Goal: Task Accomplishment & Management: Manage account settings

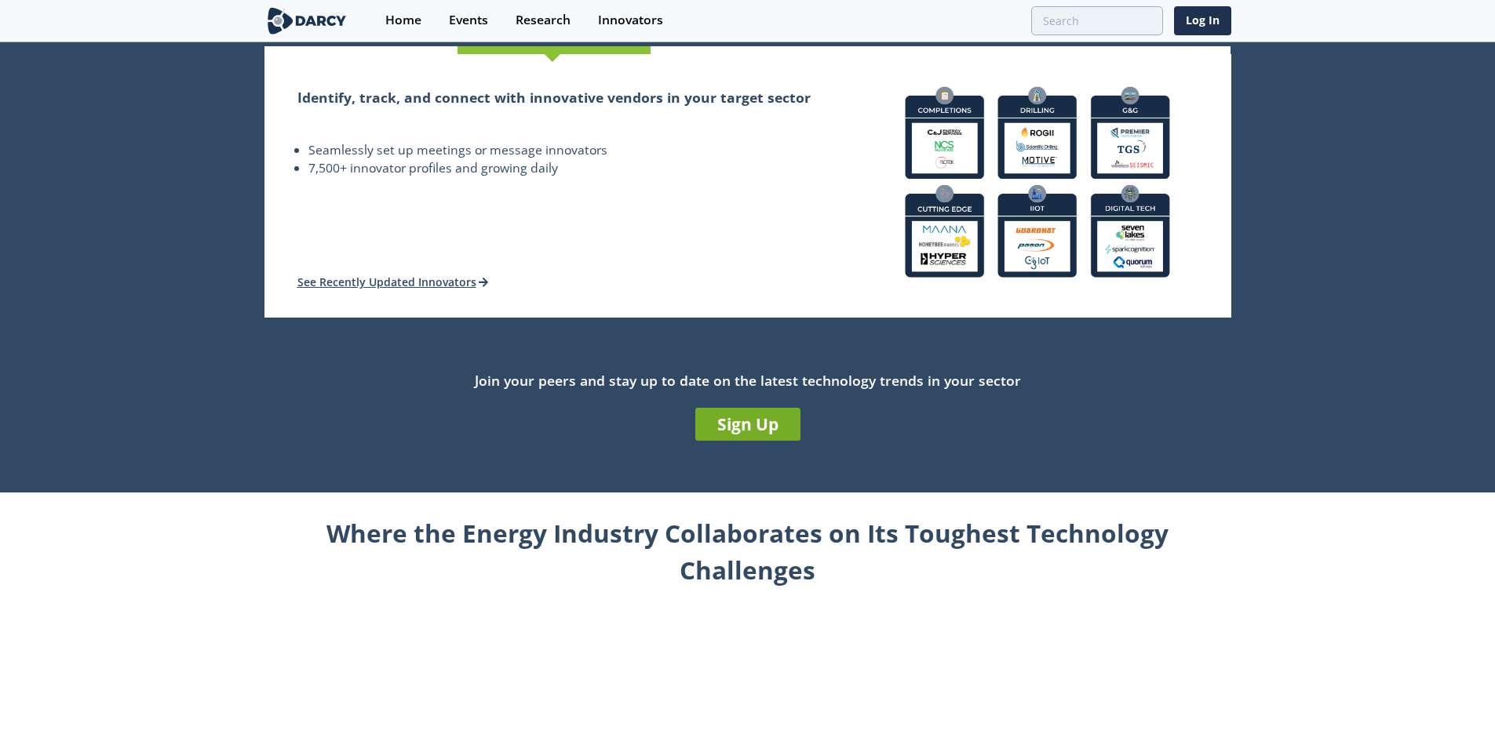
scroll to position [314, 0]
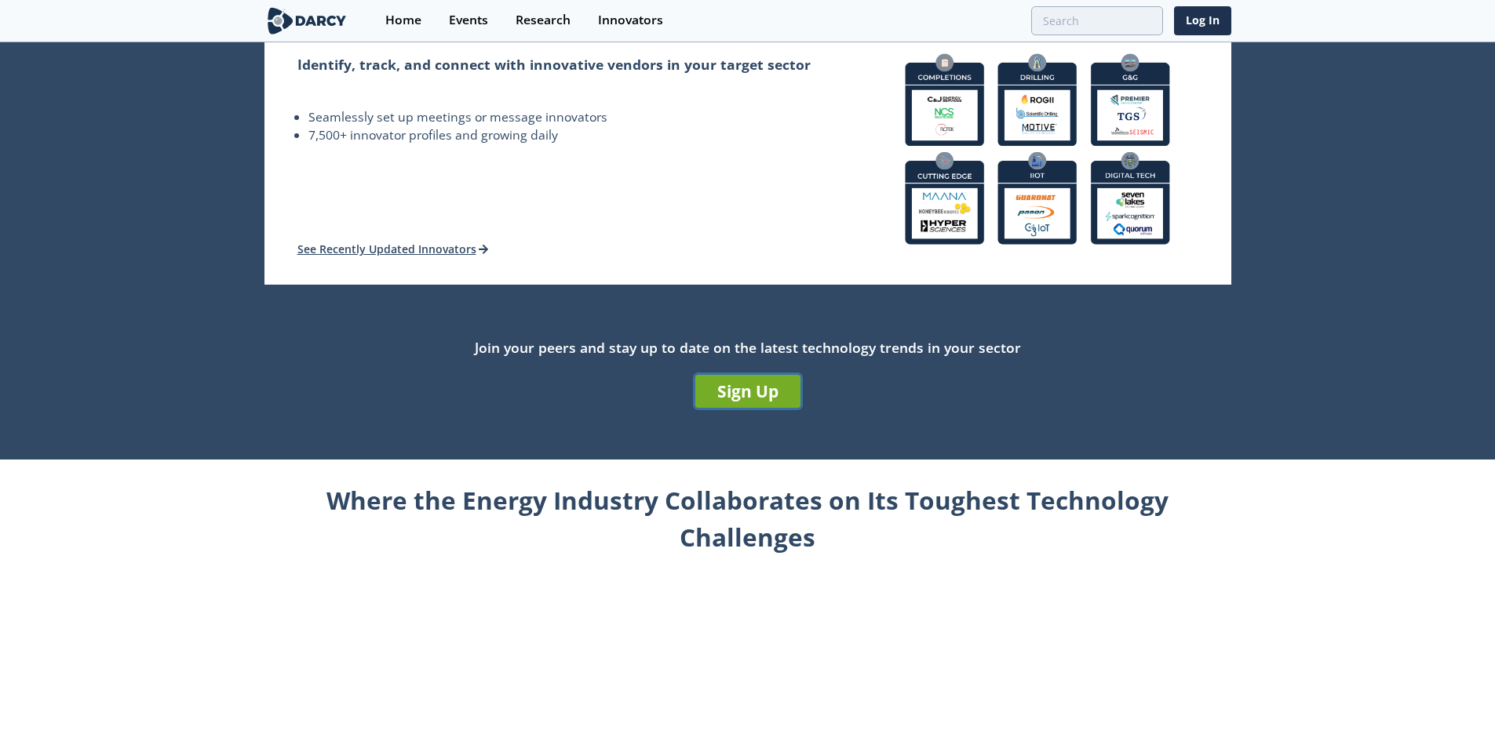
click at [704, 395] on link "Sign Up" at bounding box center [747, 391] width 105 height 33
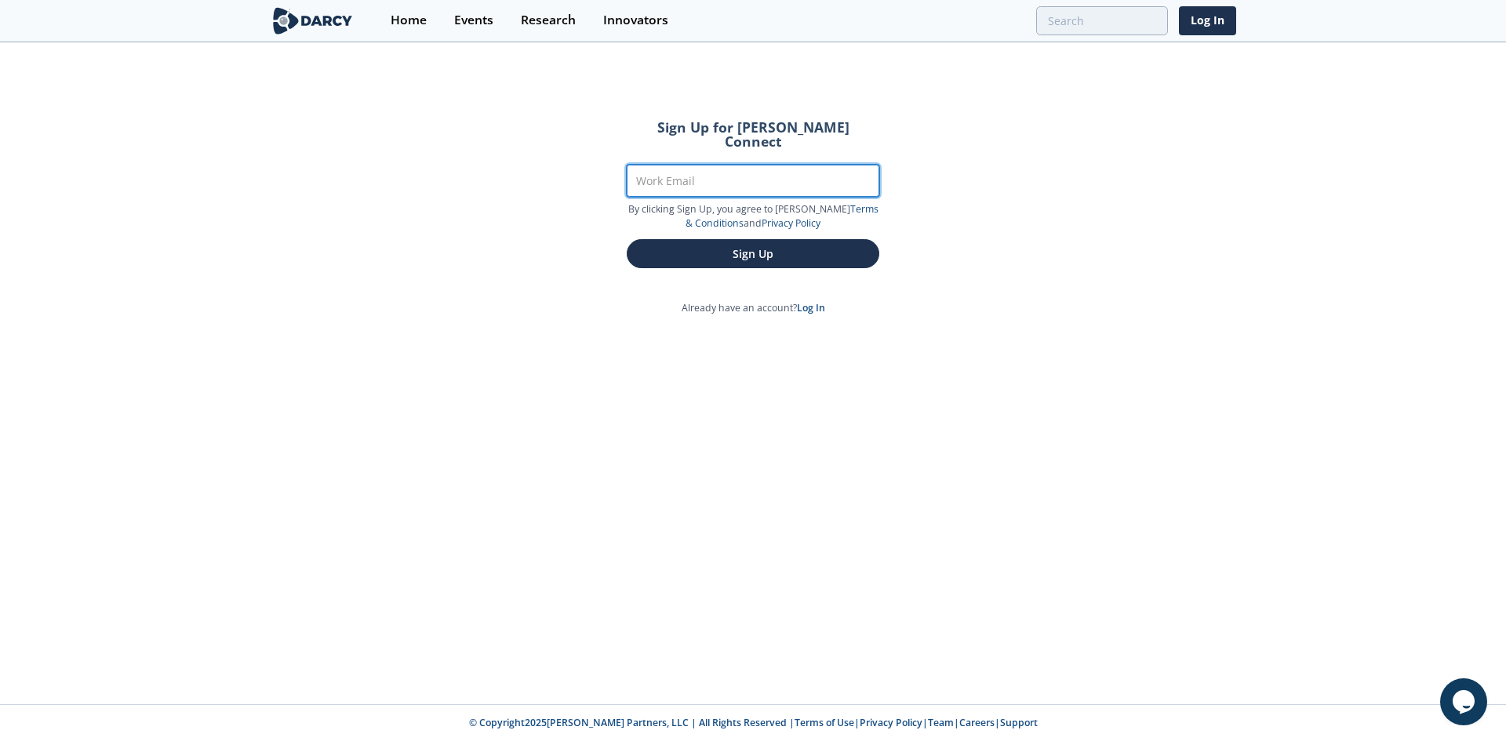
click at [661, 165] on input "Work Email" at bounding box center [753, 181] width 253 height 32
click at [814, 301] on link "Log In" at bounding box center [811, 307] width 28 height 13
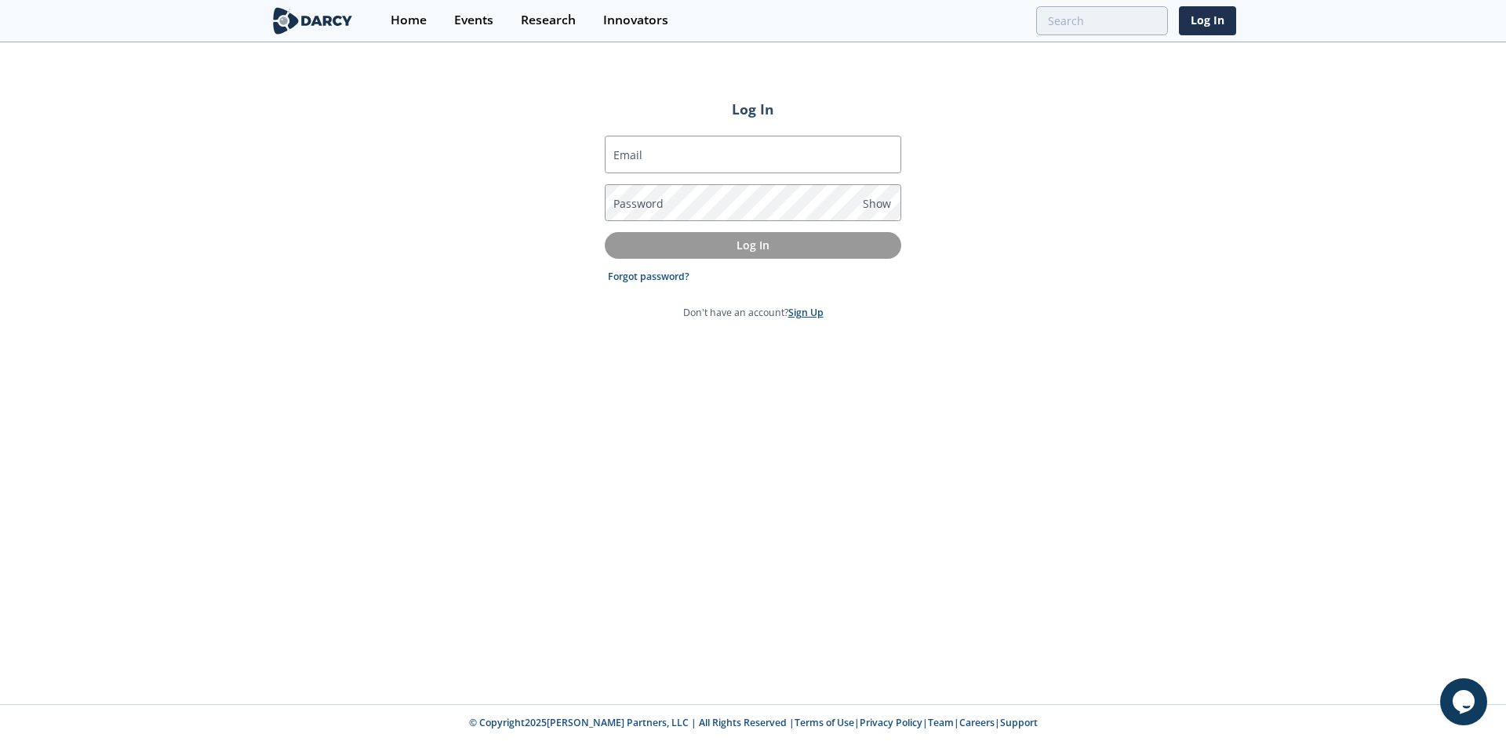
click at [800, 314] on link "Sign Up" at bounding box center [806, 312] width 35 height 13
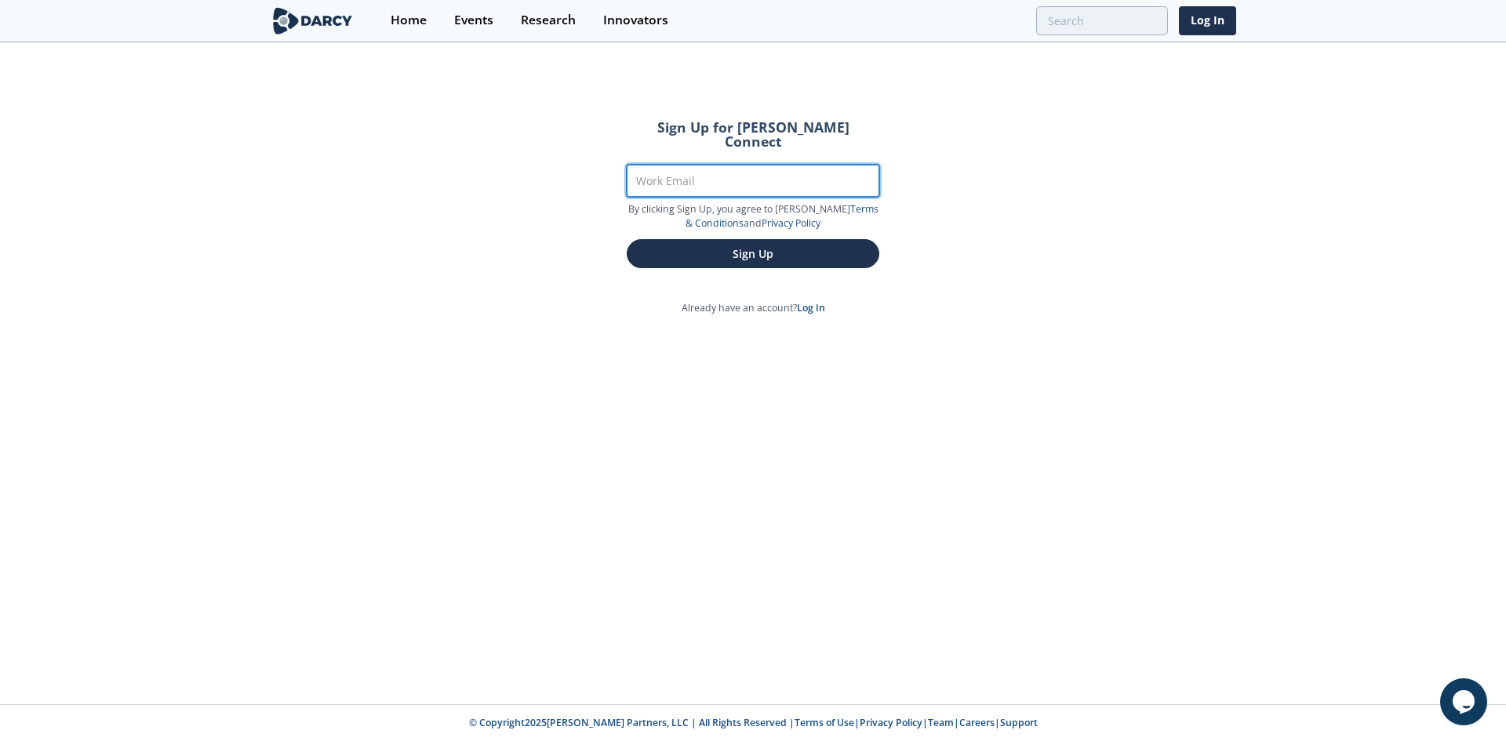
click at [678, 165] on input "Work Email" at bounding box center [753, 181] width 253 height 32
click at [657, 165] on input "Work Email" at bounding box center [753, 181] width 253 height 32
type input "[PERSON_NAME][EMAIL_ADDRESS][DOMAIN_NAME]"
click at [627, 239] on button "Sign Up" at bounding box center [753, 253] width 253 height 29
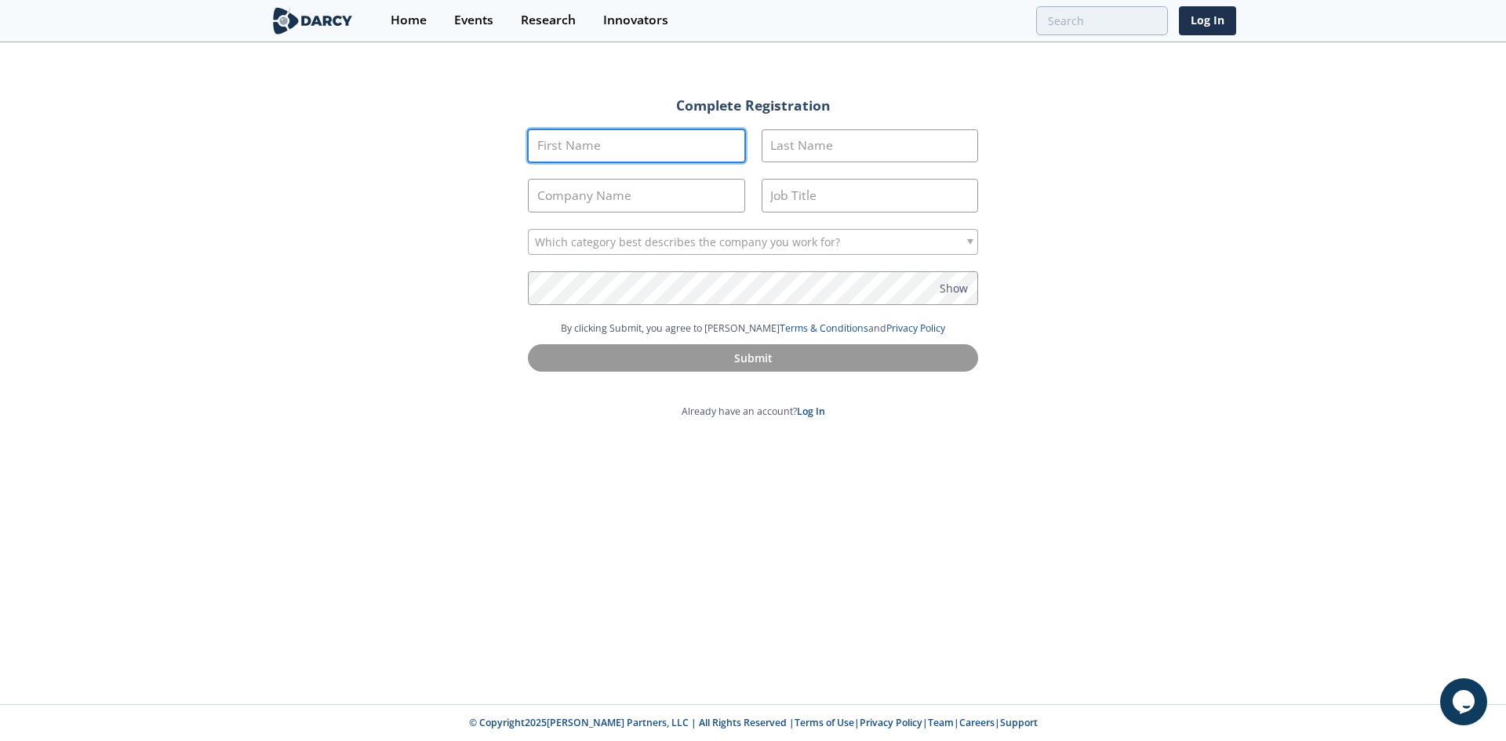
click at [636, 145] on input "First Name" at bounding box center [636, 146] width 217 height 34
type input "[PERSON_NAME]"
type input "Corti"
type input "[DEMOGRAPHIC_DATA]"
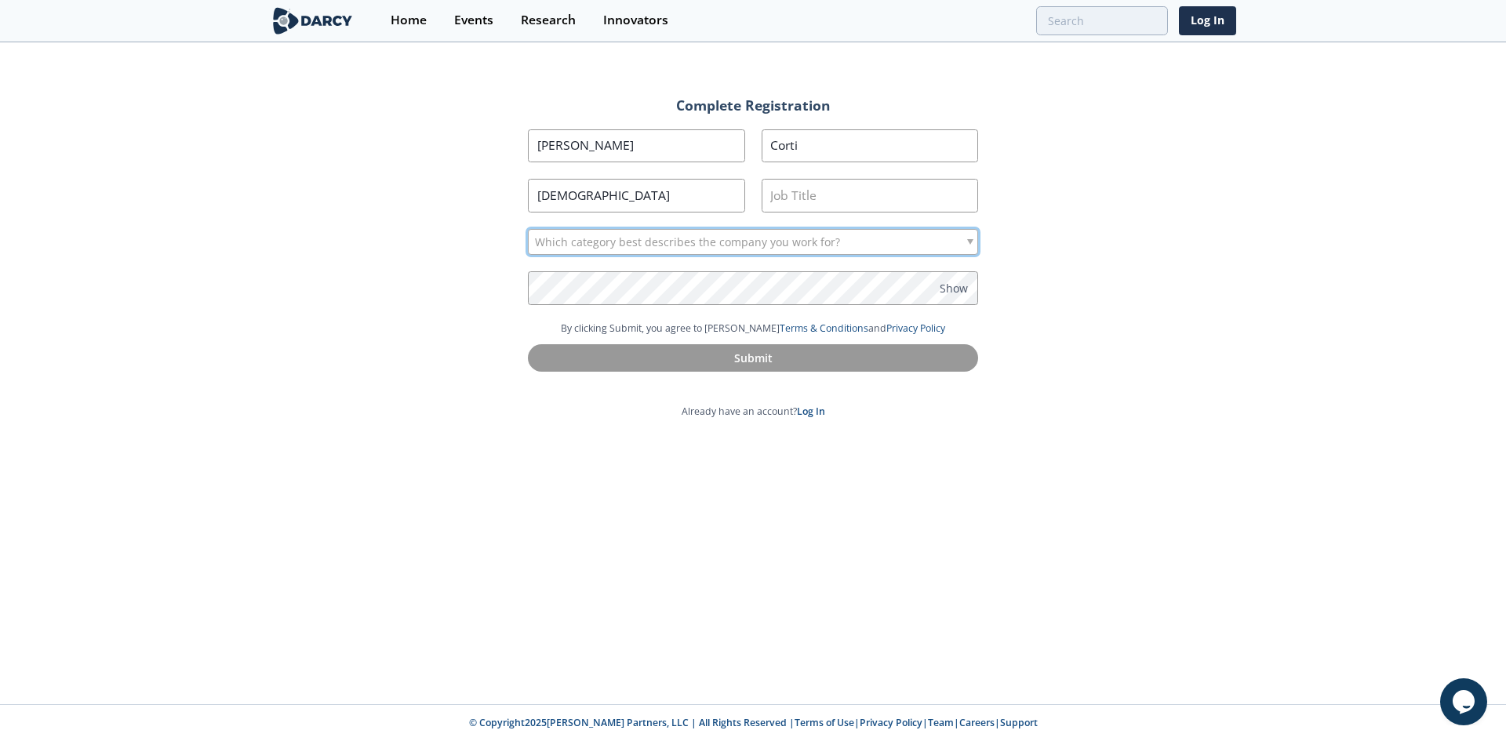
click at [669, 249] on span "Which category best describes the company you work for?" at bounding box center [687, 242] width 305 height 25
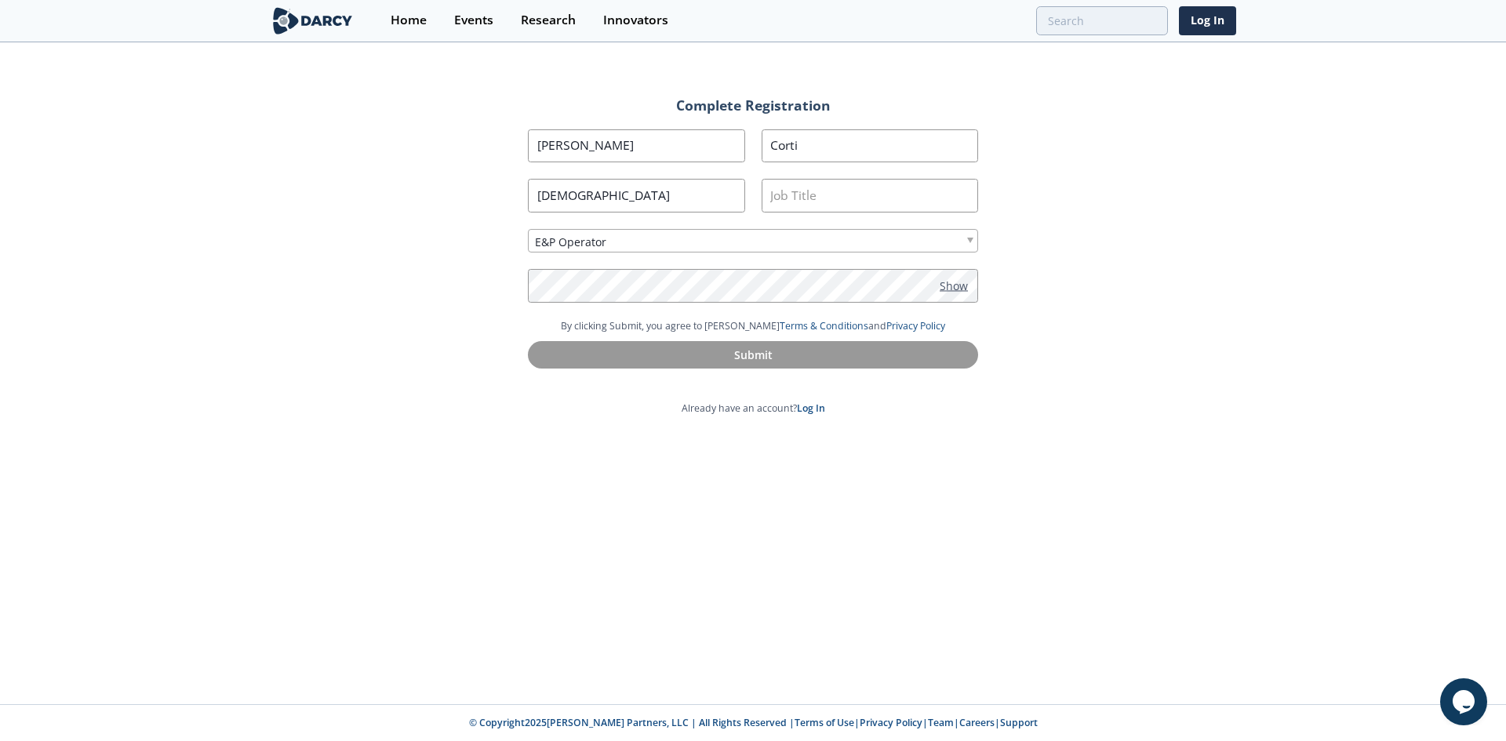
click at [949, 288] on span "Show" at bounding box center [954, 285] width 28 height 16
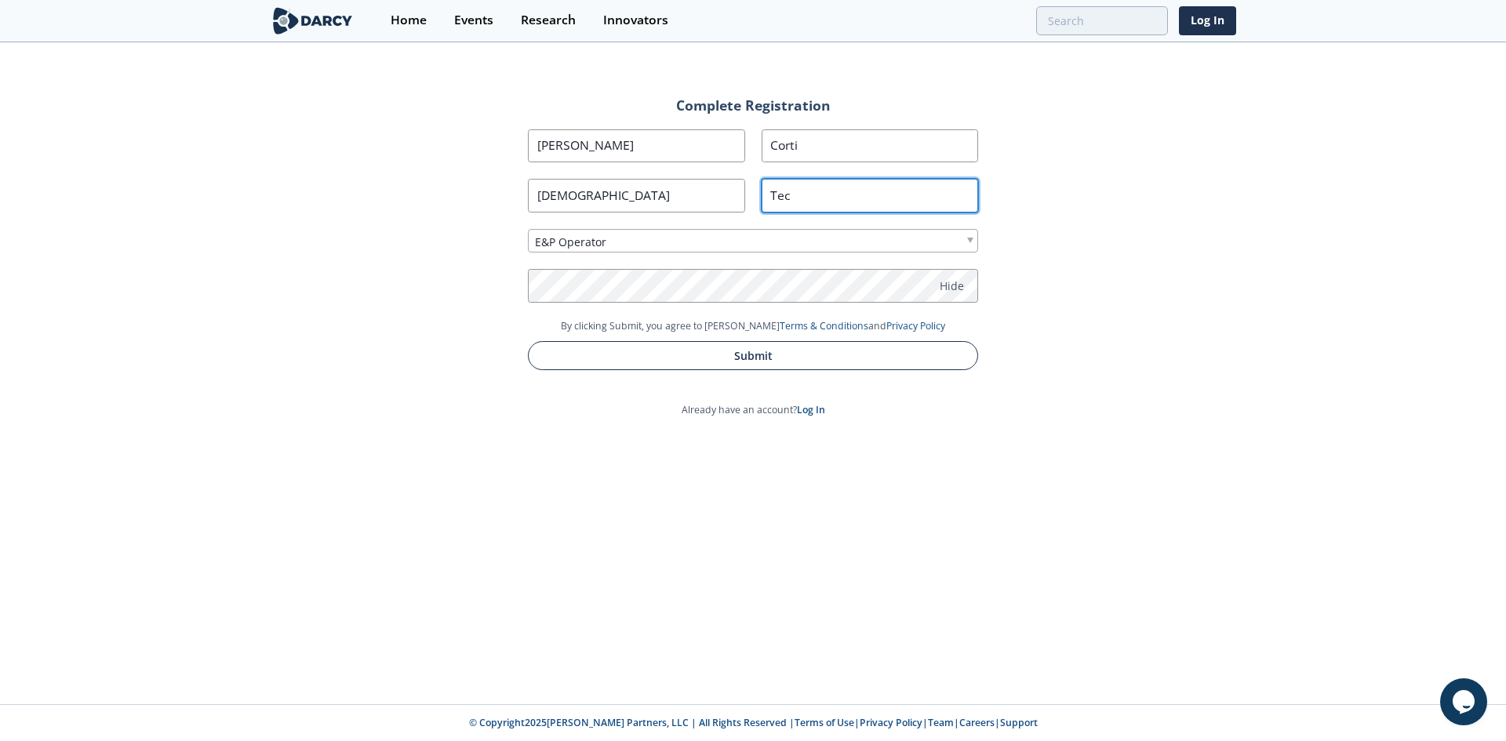
type input "Tec"
click at [741, 351] on button "Submit" at bounding box center [753, 355] width 450 height 29
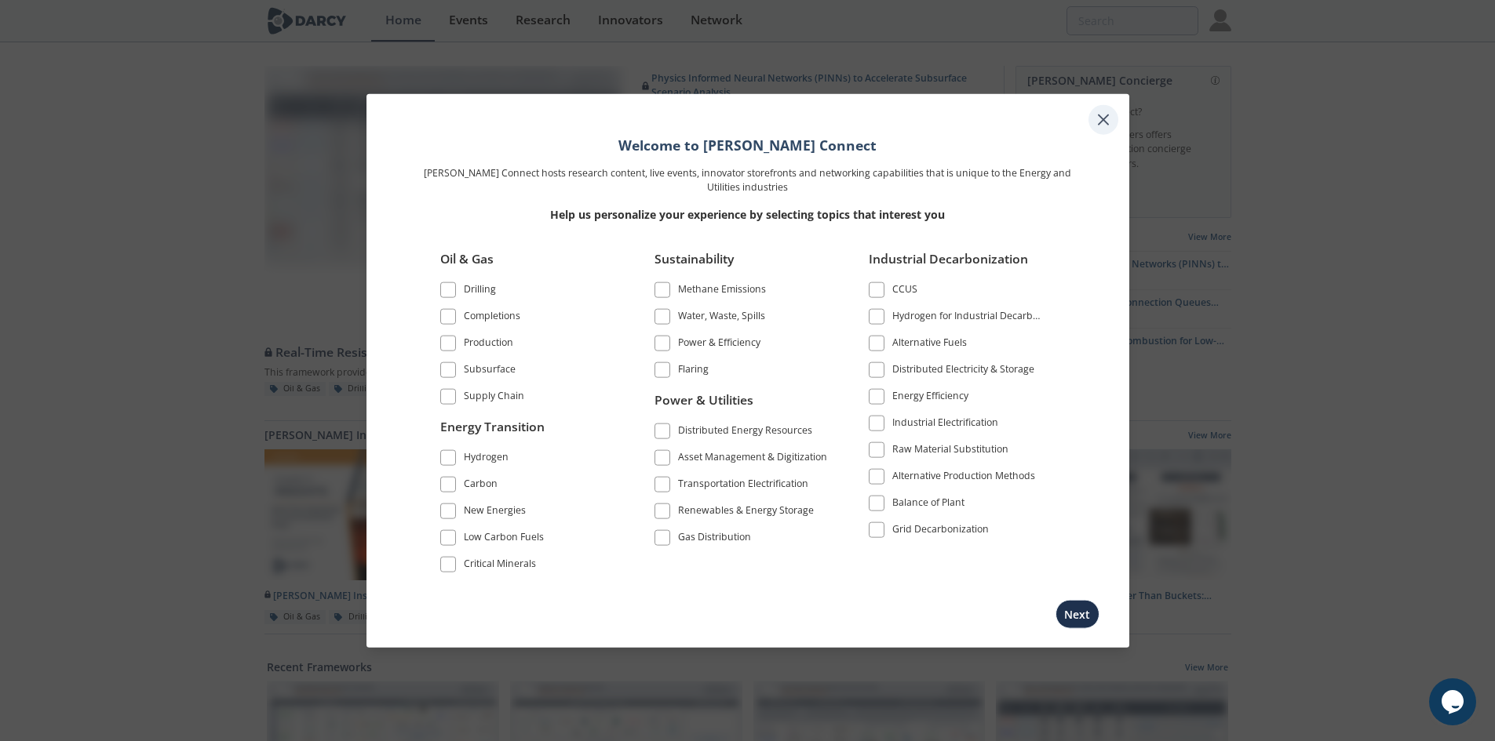
click at [1107, 118] on icon at bounding box center [1103, 119] width 19 height 19
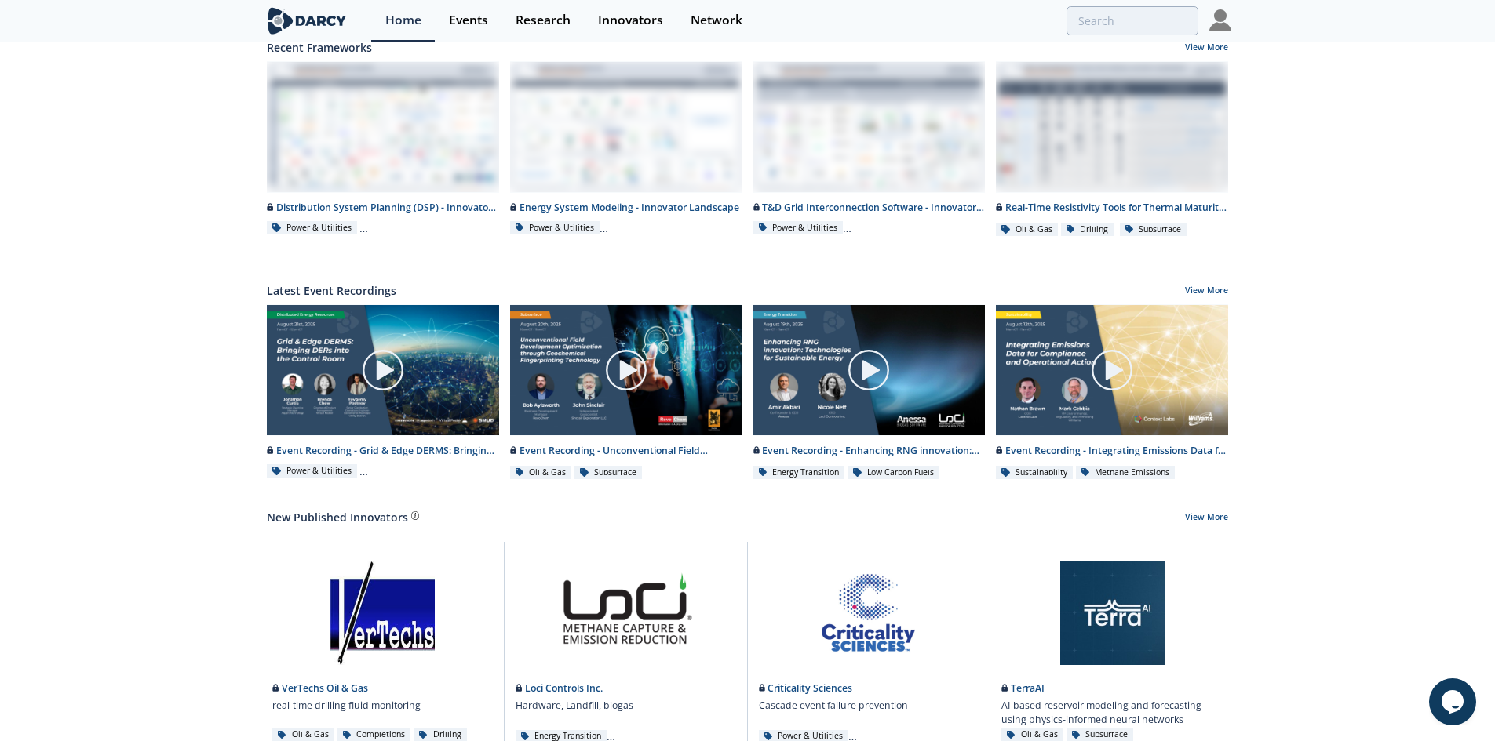
scroll to position [719, 0]
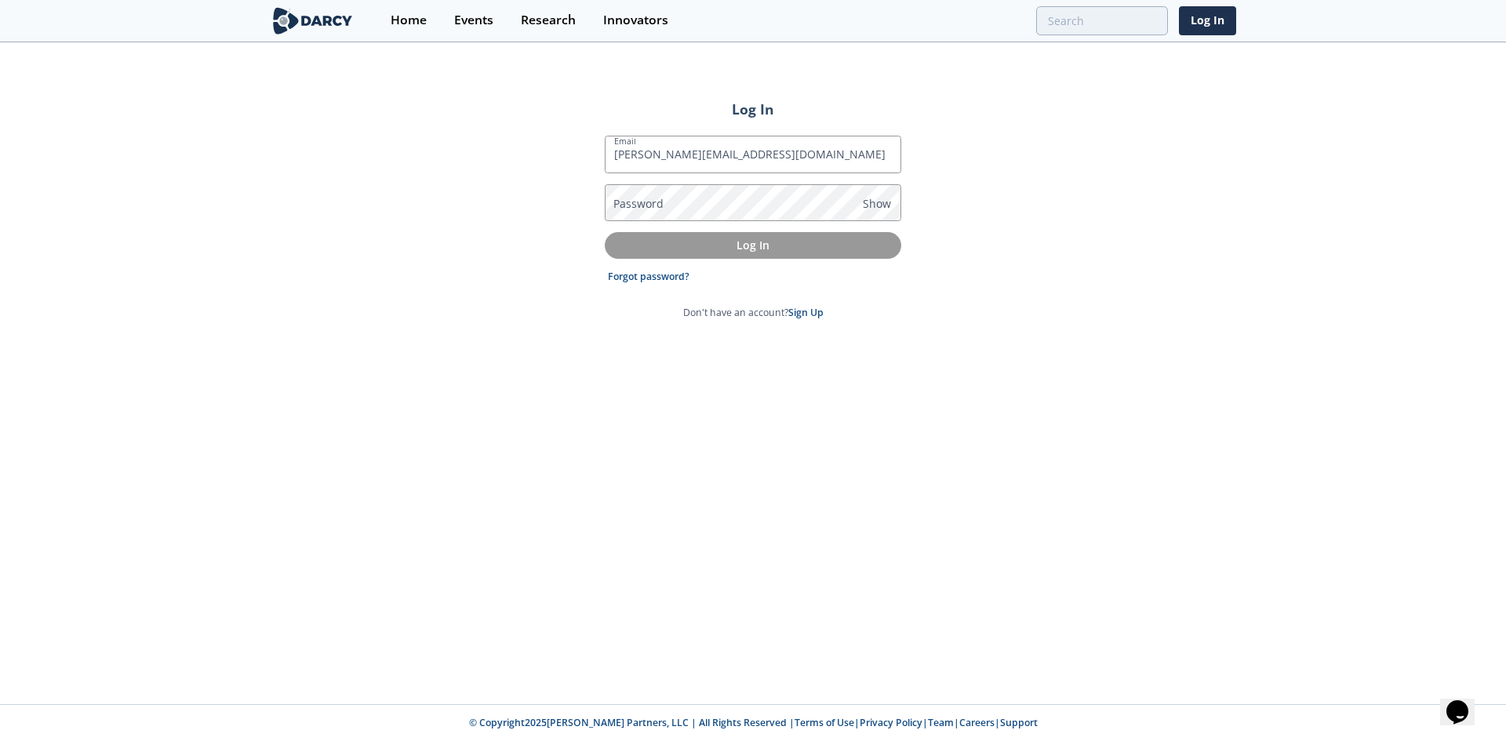
click at [658, 206] on label "Password" at bounding box center [639, 203] width 50 height 16
click at [975, 227] on div "Log In Email cristian.corti@efis.com.ar Password Show Log In Forgot password? D…" at bounding box center [753, 374] width 1506 height 661
click at [814, 239] on p "Log In" at bounding box center [753, 245] width 275 height 16
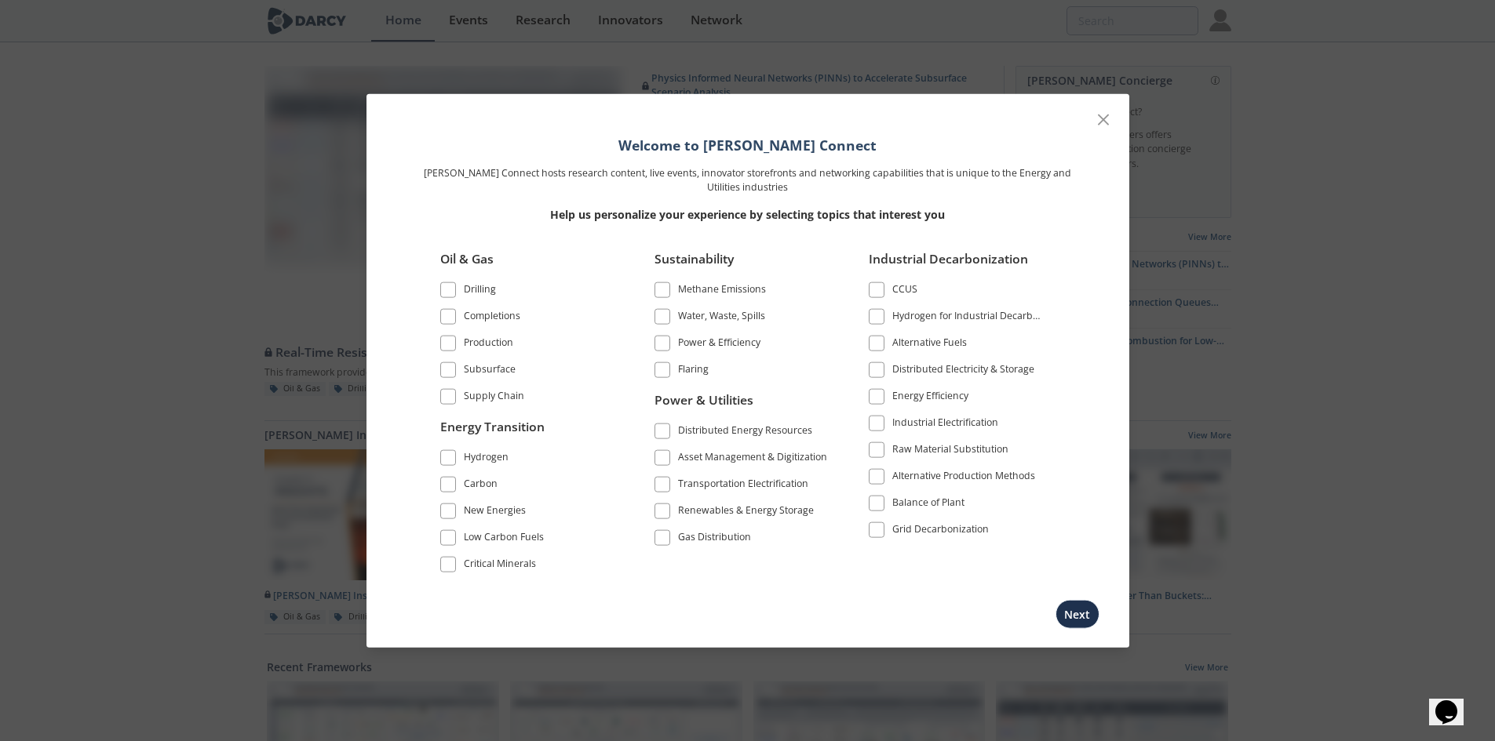
click at [444, 347] on span at bounding box center [448, 342] width 11 height 11
click at [663, 458] on span at bounding box center [662, 458] width 11 height 11
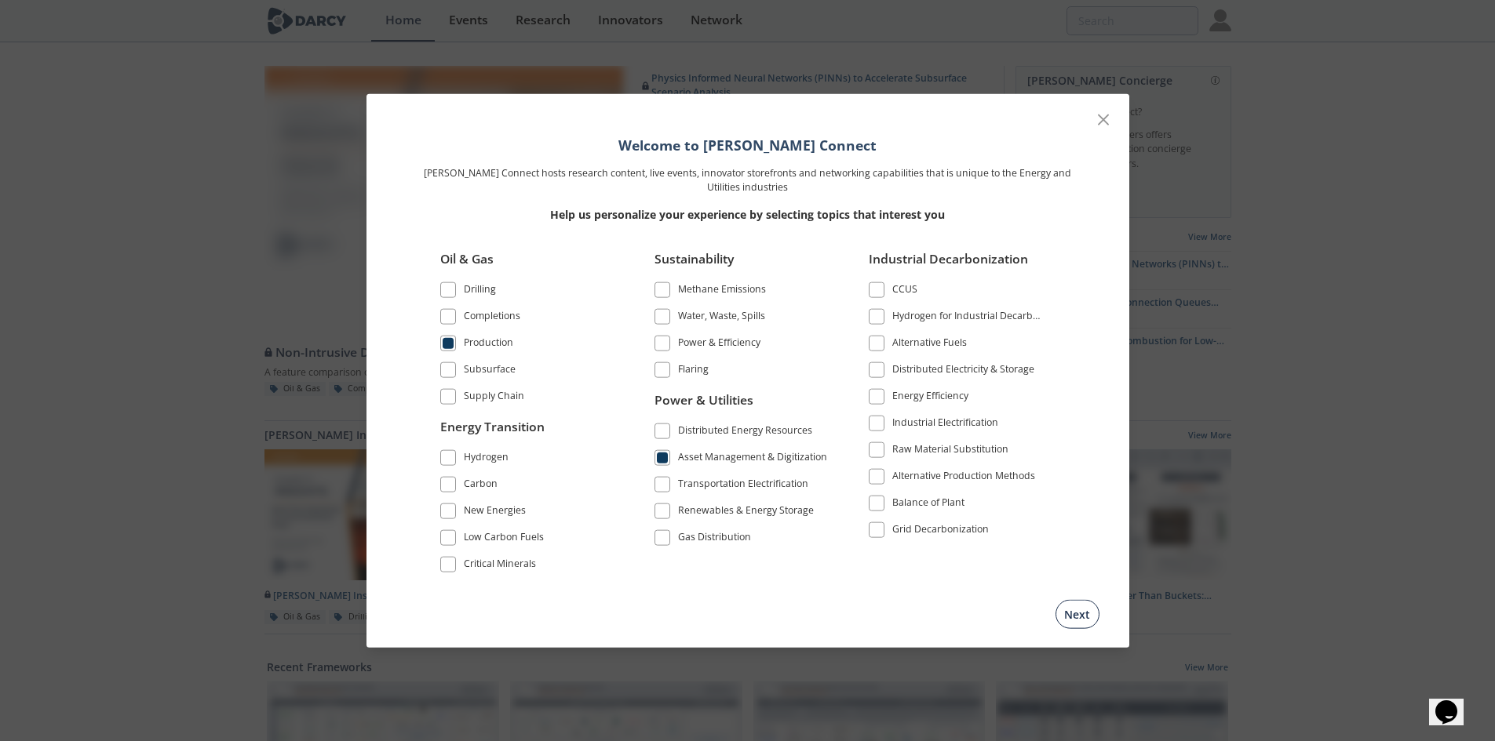
click at [1087, 617] on button "Next" at bounding box center [1077, 614] width 44 height 29
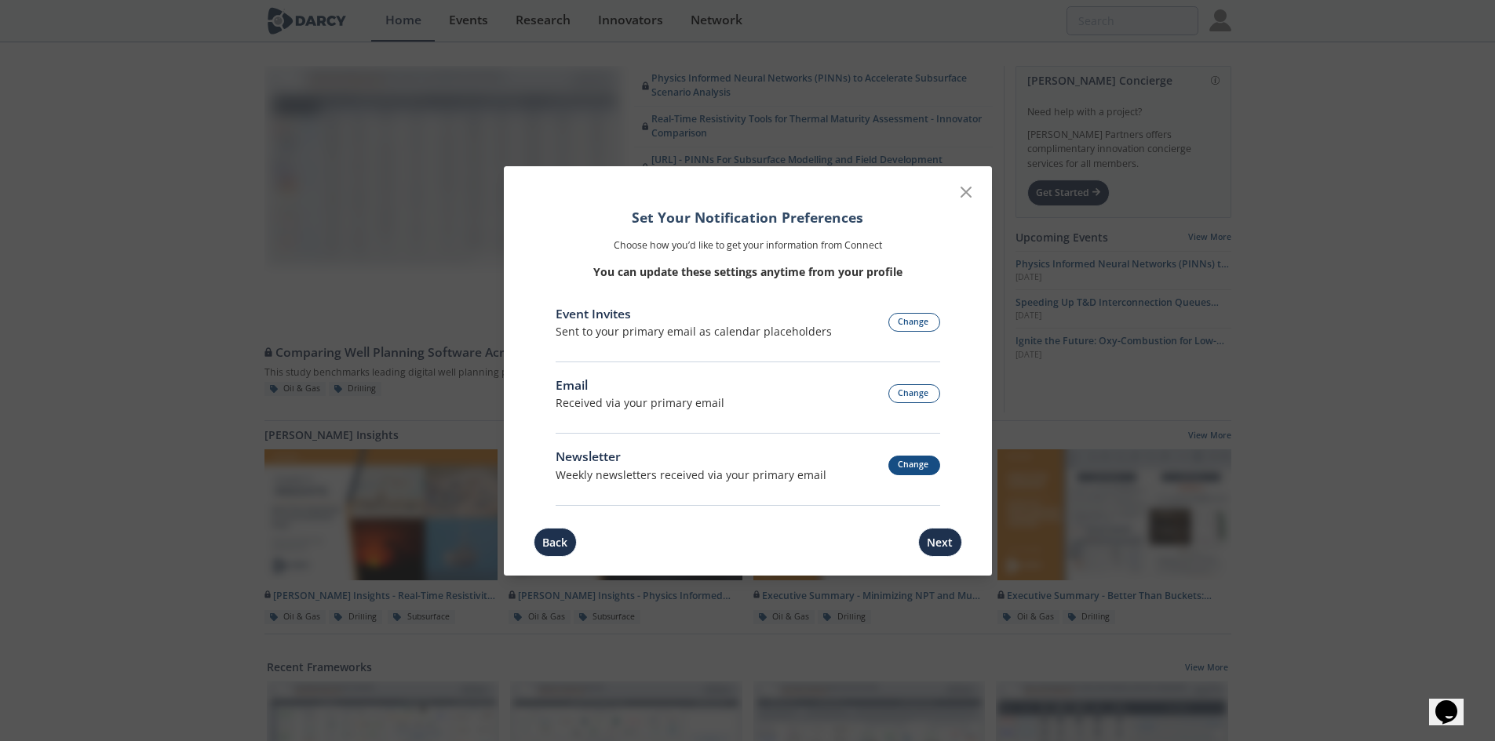
click at [903, 468] on button "Change" at bounding box center [914, 466] width 52 height 20
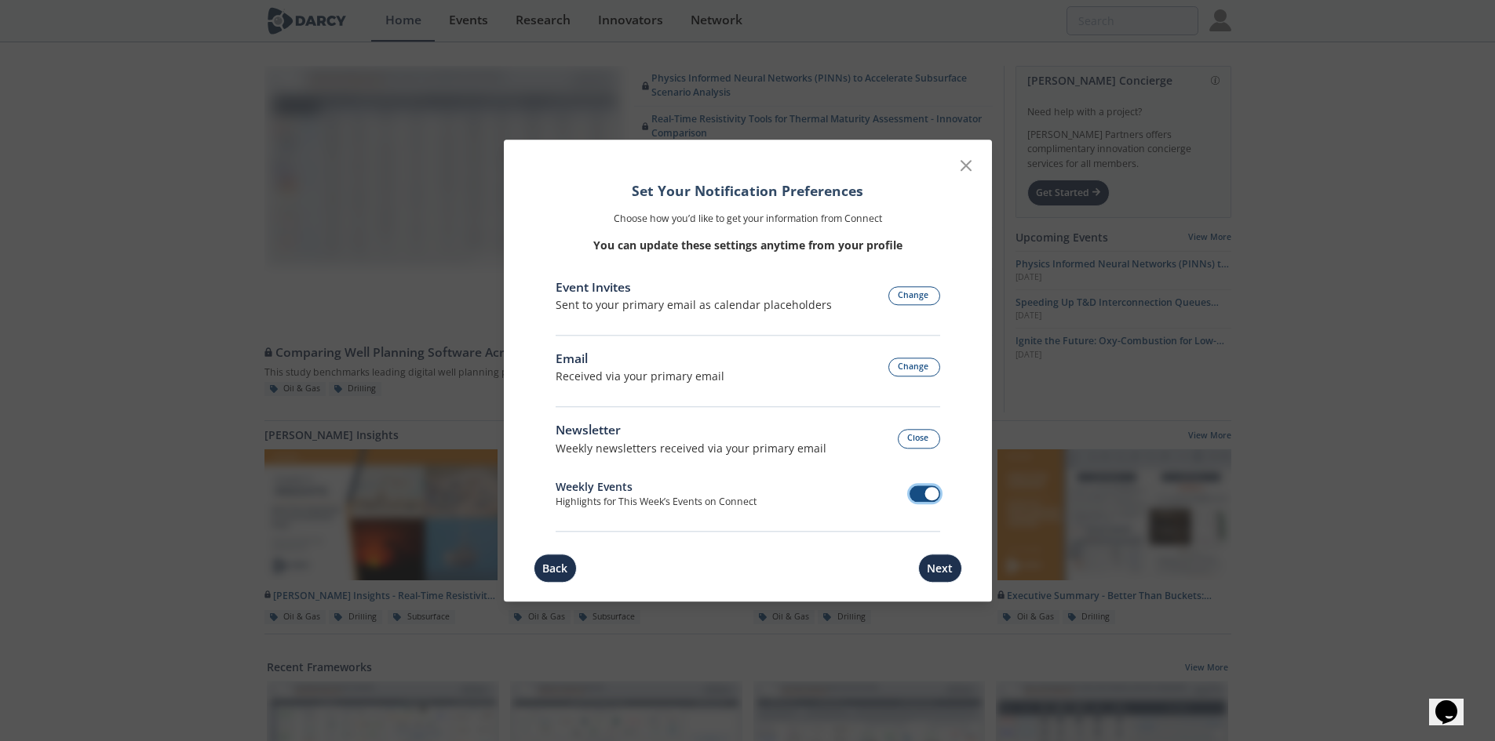
click at [920, 497] on span at bounding box center [924, 494] width 31 height 16
click at [570, 359] on div "Email" at bounding box center [640, 359] width 169 height 19
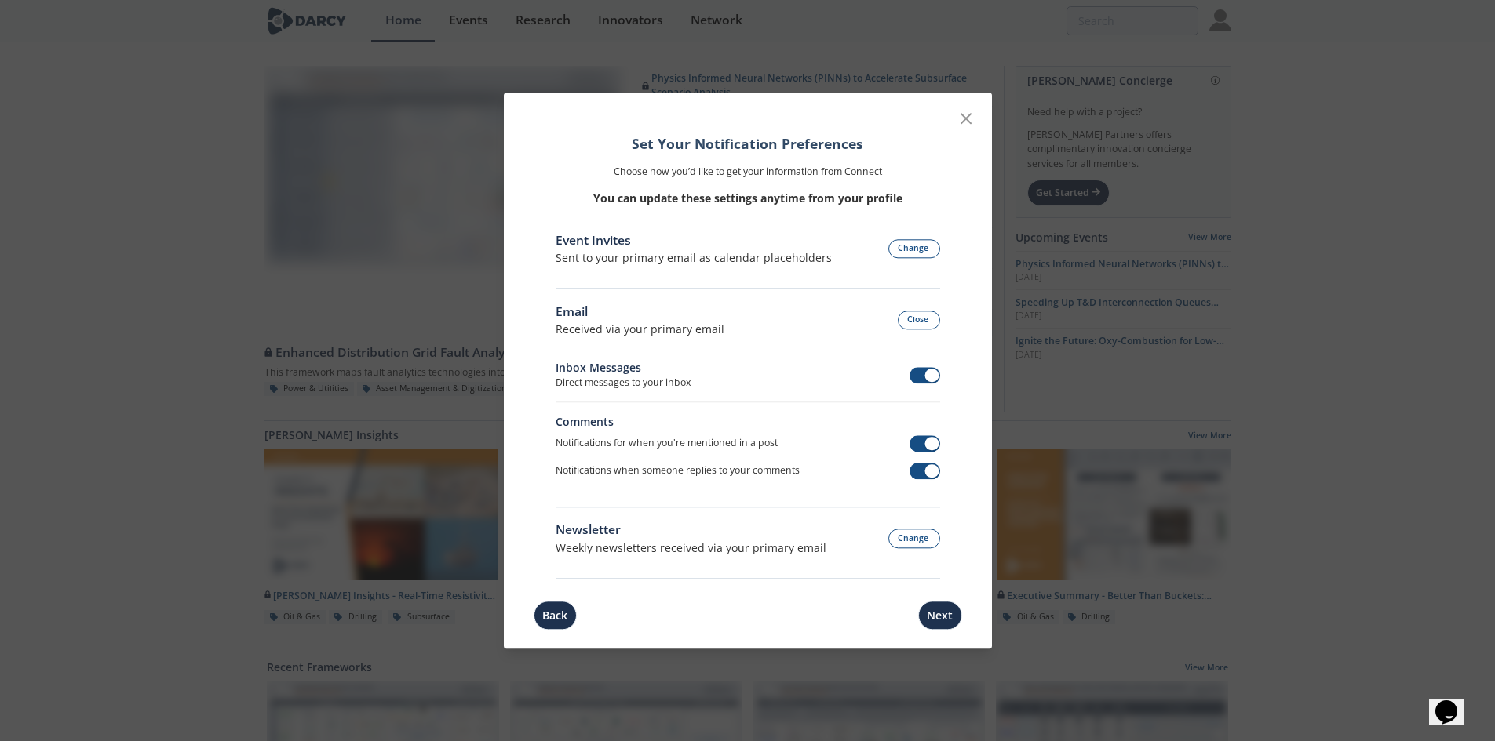
drag, startPoint x: 643, startPoint y: 378, endPoint x: 601, endPoint y: 368, distance: 42.8
click at [601, 368] on div "Inbox Messages Direct messages to your inbox" at bounding box center [748, 381] width 384 height 42
click at [577, 254] on div "Sent to your primary email as calendar placeholders" at bounding box center [694, 258] width 276 height 16
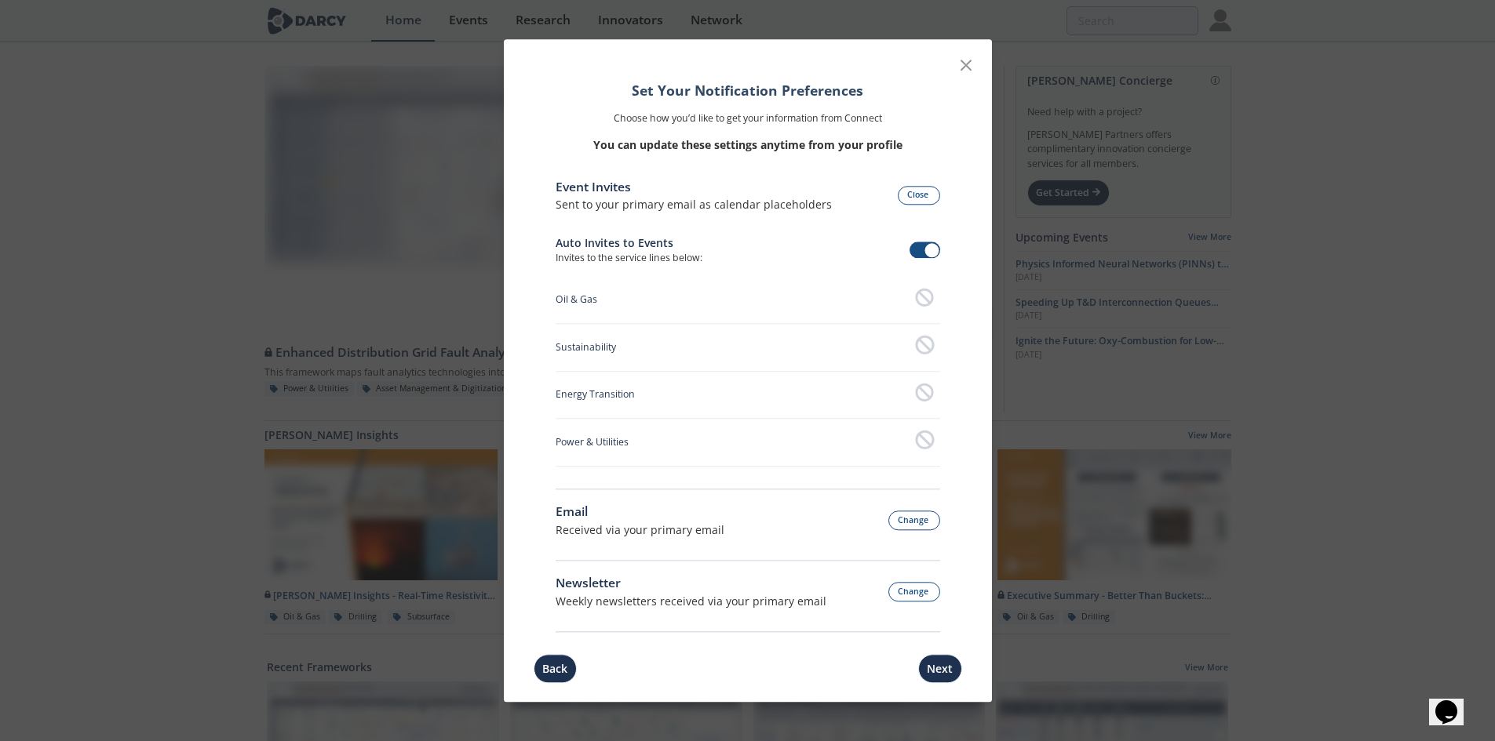
click at [927, 299] on icon at bounding box center [924, 297] width 19 height 19
click at [934, 346] on div at bounding box center [927, 347] width 25 height 25
click at [917, 258] on span at bounding box center [924, 250] width 31 height 16
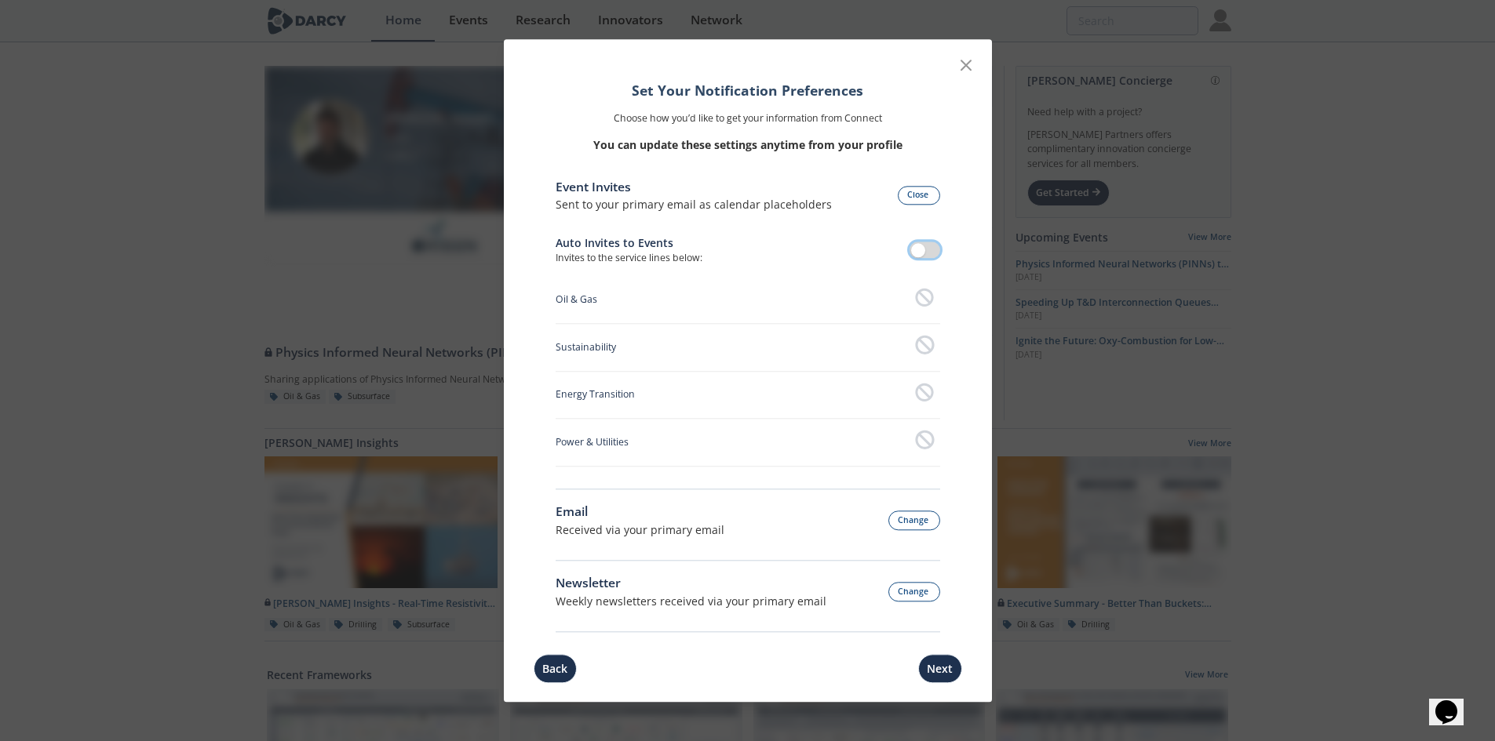
click at [915, 253] on span at bounding box center [918, 251] width 14 height 14
click at [960, 675] on button "Next" at bounding box center [940, 668] width 44 height 29
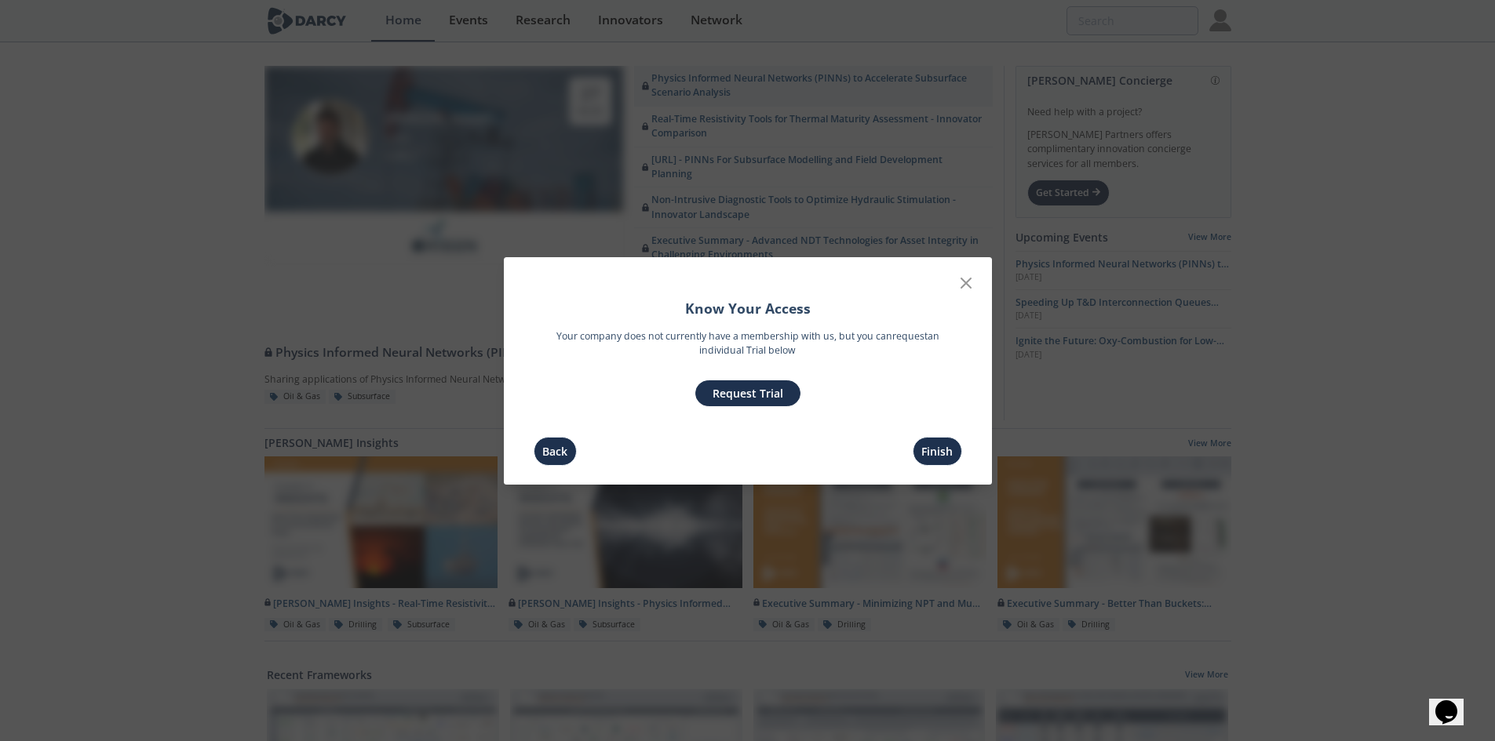
click at [739, 390] on button "Request Trial" at bounding box center [747, 394] width 105 height 27
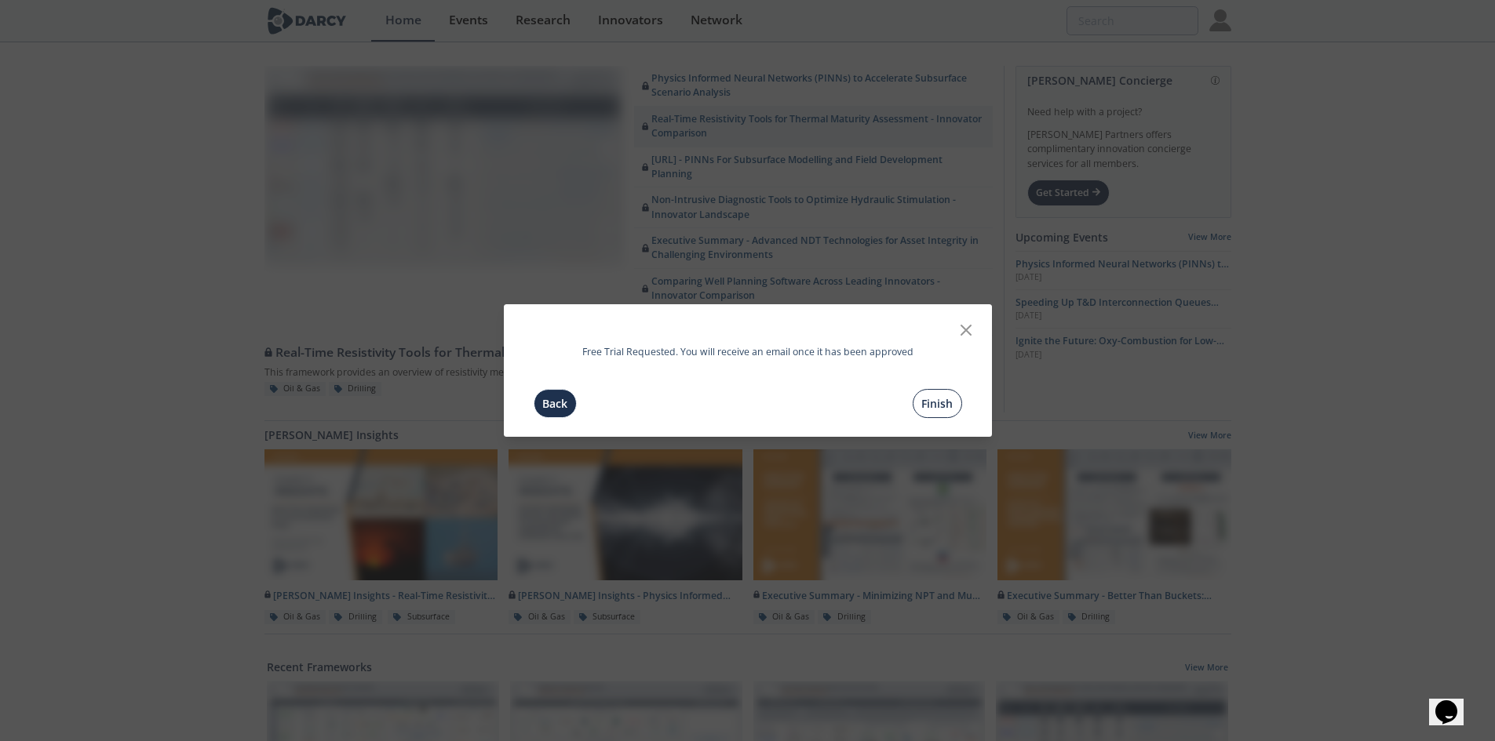
click at [927, 407] on button "Finish" at bounding box center [937, 403] width 49 height 29
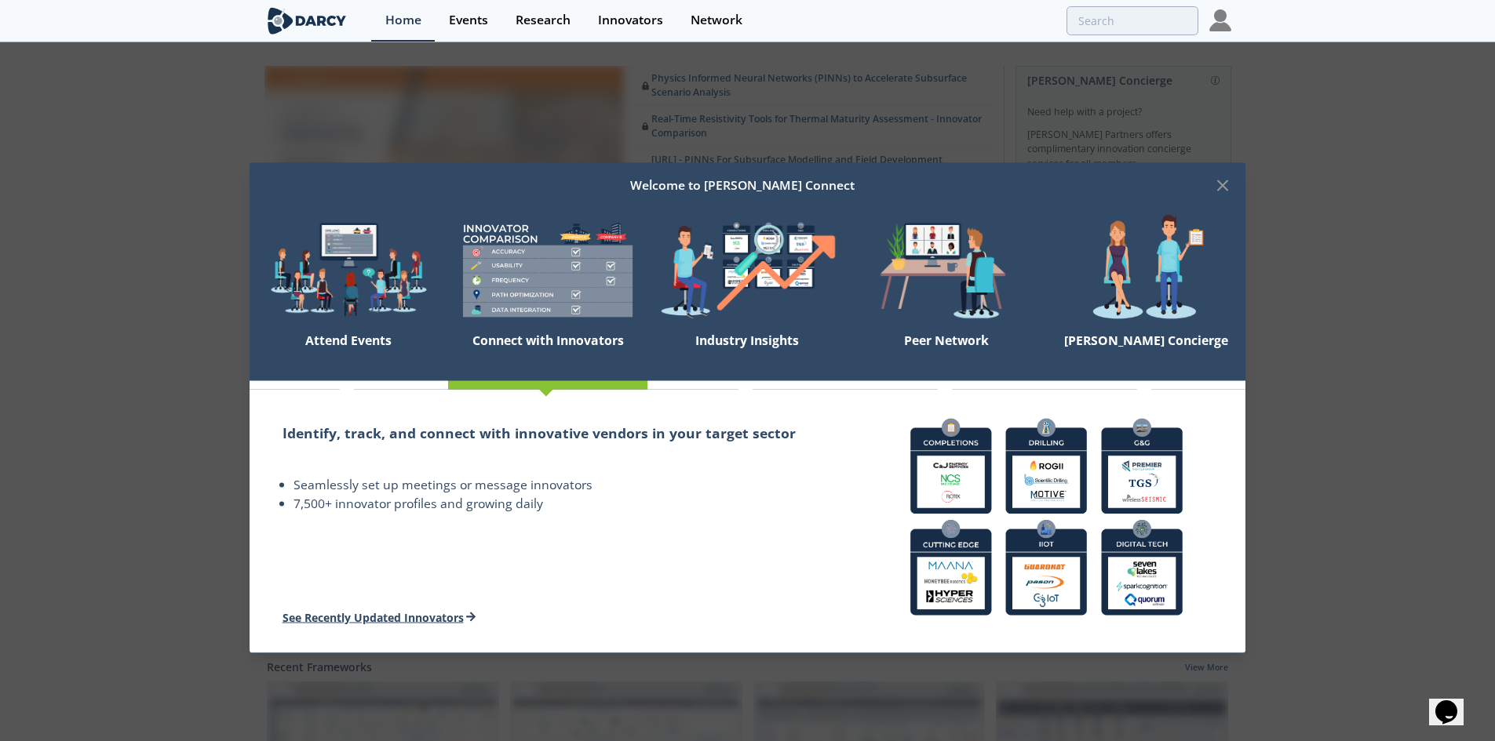
click at [436, 616] on link "See Recently Updated Innovators" at bounding box center [379, 617] width 194 height 15
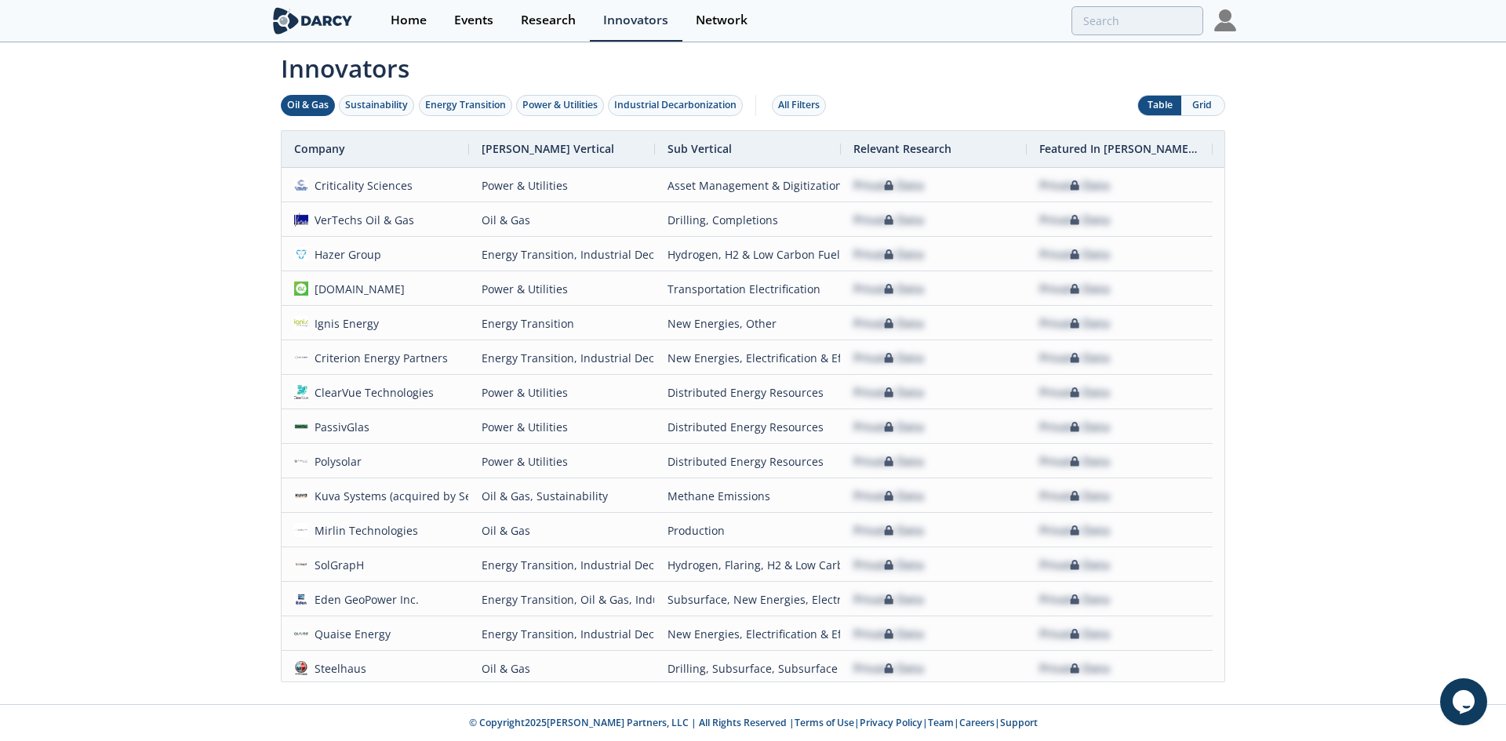
click at [305, 110] on div "Oil & Gas" at bounding box center [308, 105] width 42 height 14
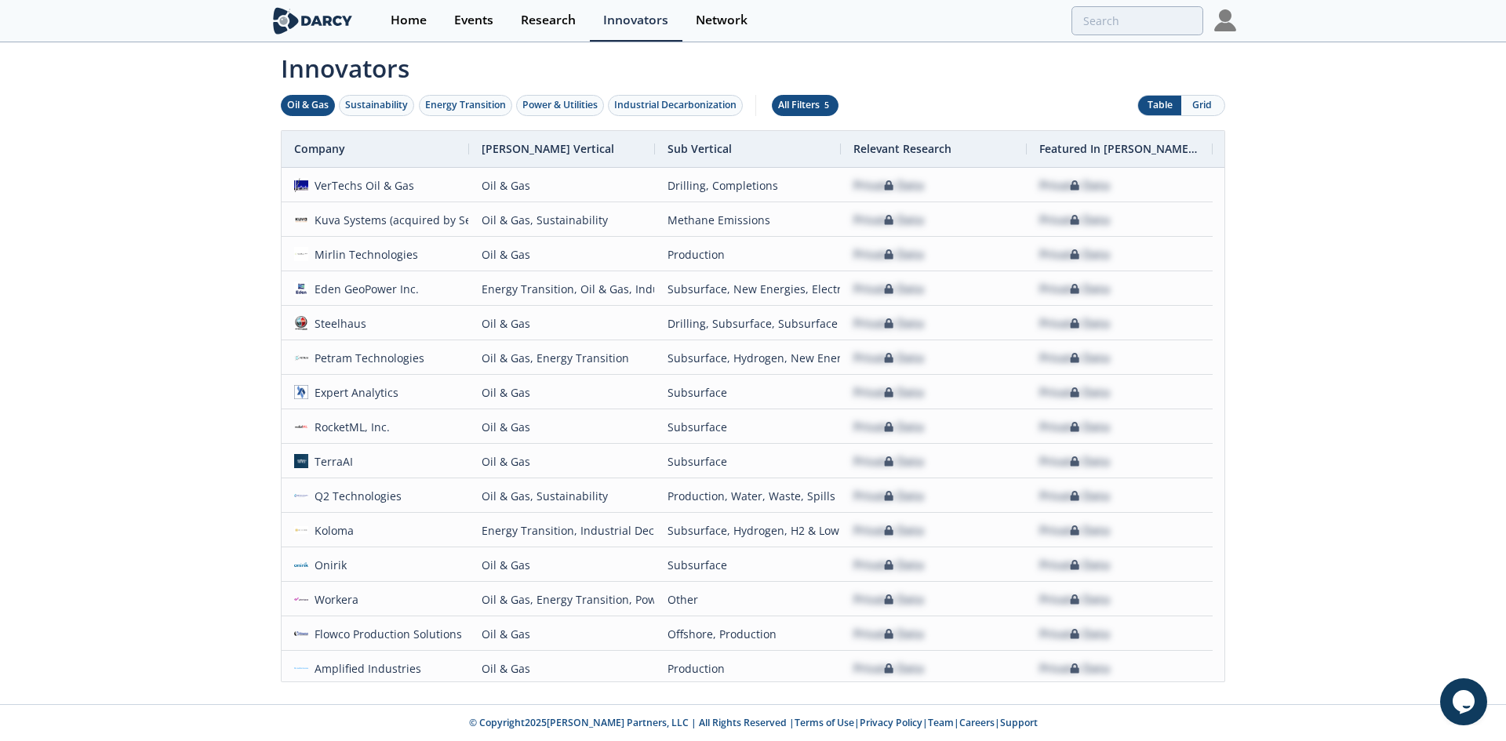
click at [803, 110] on div "All Filters 5" at bounding box center [805, 105] width 54 height 14
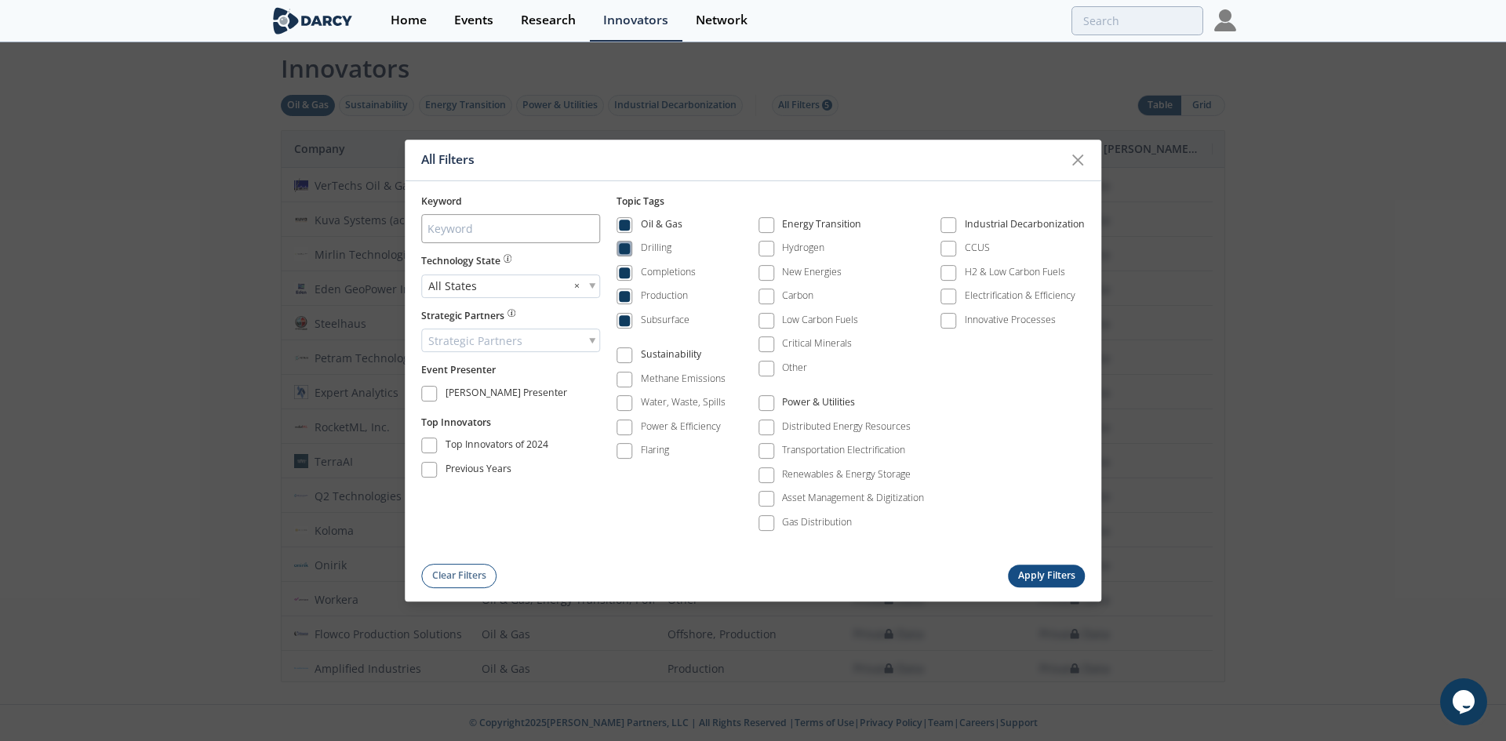
click at [626, 250] on span at bounding box center [624, 249] width 11 height 11
click at [630, 275] on span at bounding box center [624, 273] width 11 height 11
click at [635, 324] on label "Subsurface" at bounding box center [653, 321] width 73 height 21
click at [630, 321] on span at bounding box center [624, 320] width 11 height 11
click at [750, 490] on div "Oil & Gas Drilling Completions Production Subsurface Sustainability Methane Emi…" at bounding box center [851, 378] width 468 height 339
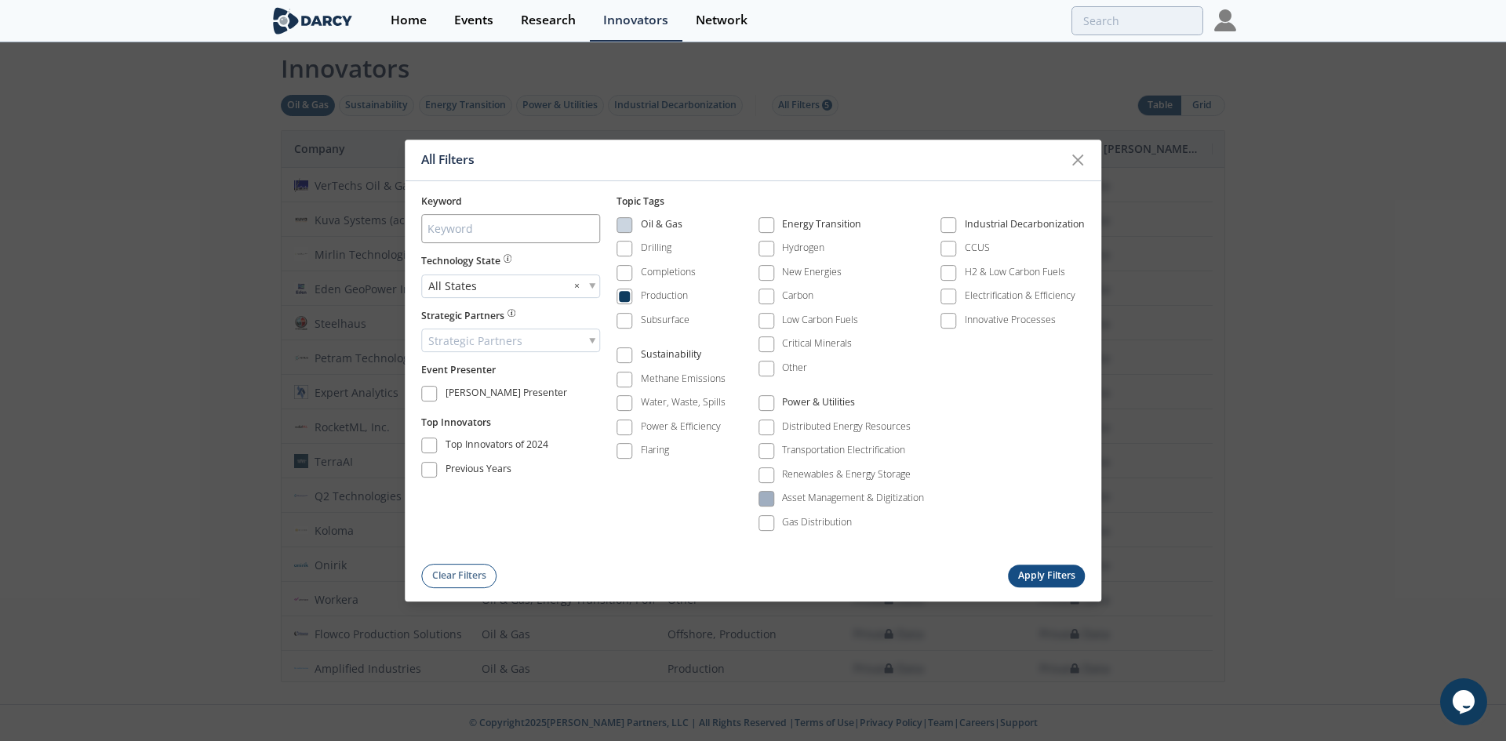
click at [782, 506] on label "Asset Management & Digitization" at bounding box center [842, 499] width 166 height 21
click at [767, 503] on span at bounding box center [766, 499] width 11 height 11
click at [1043, 580] on button "Apply Filters" at bounding box center [1046, 576] width 77 height 23
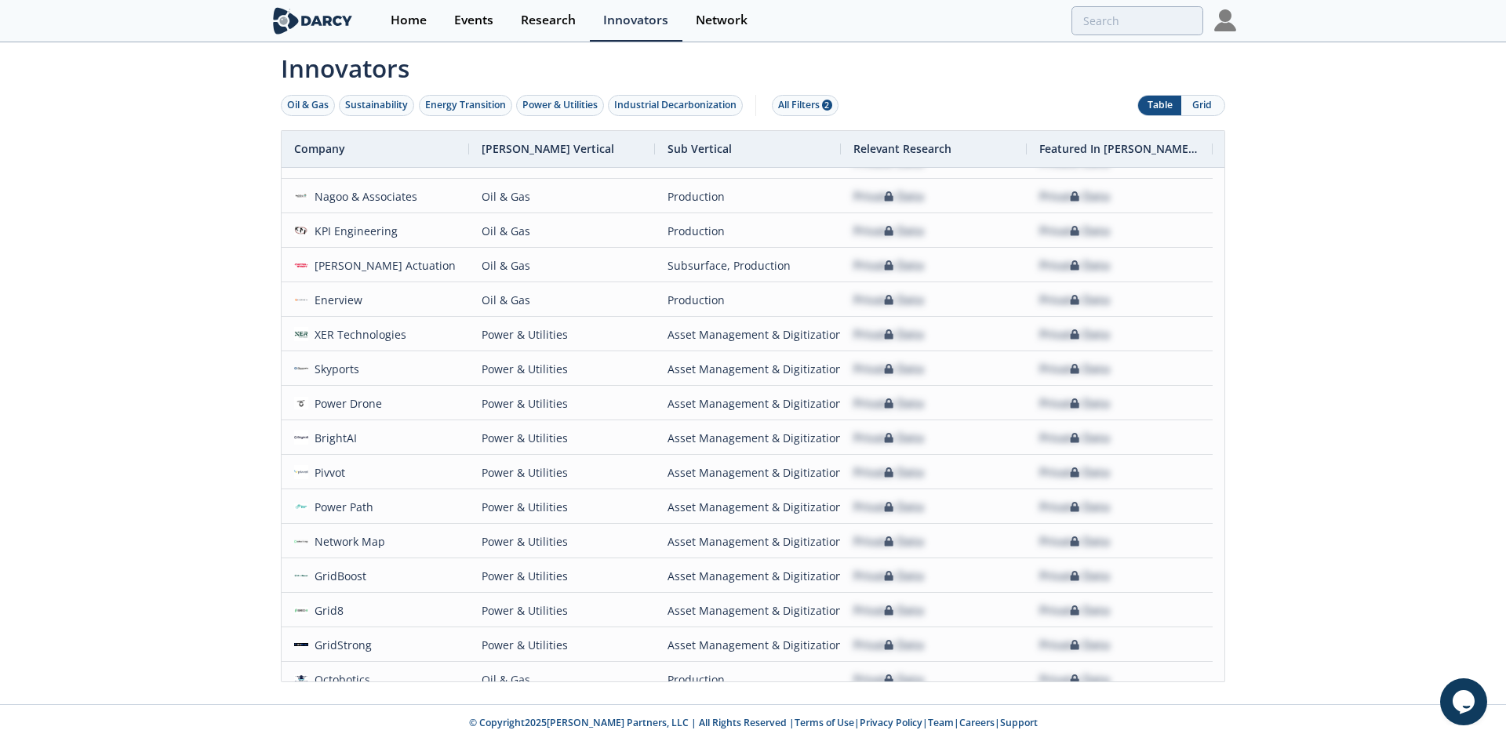
scroll to position [776, 0]
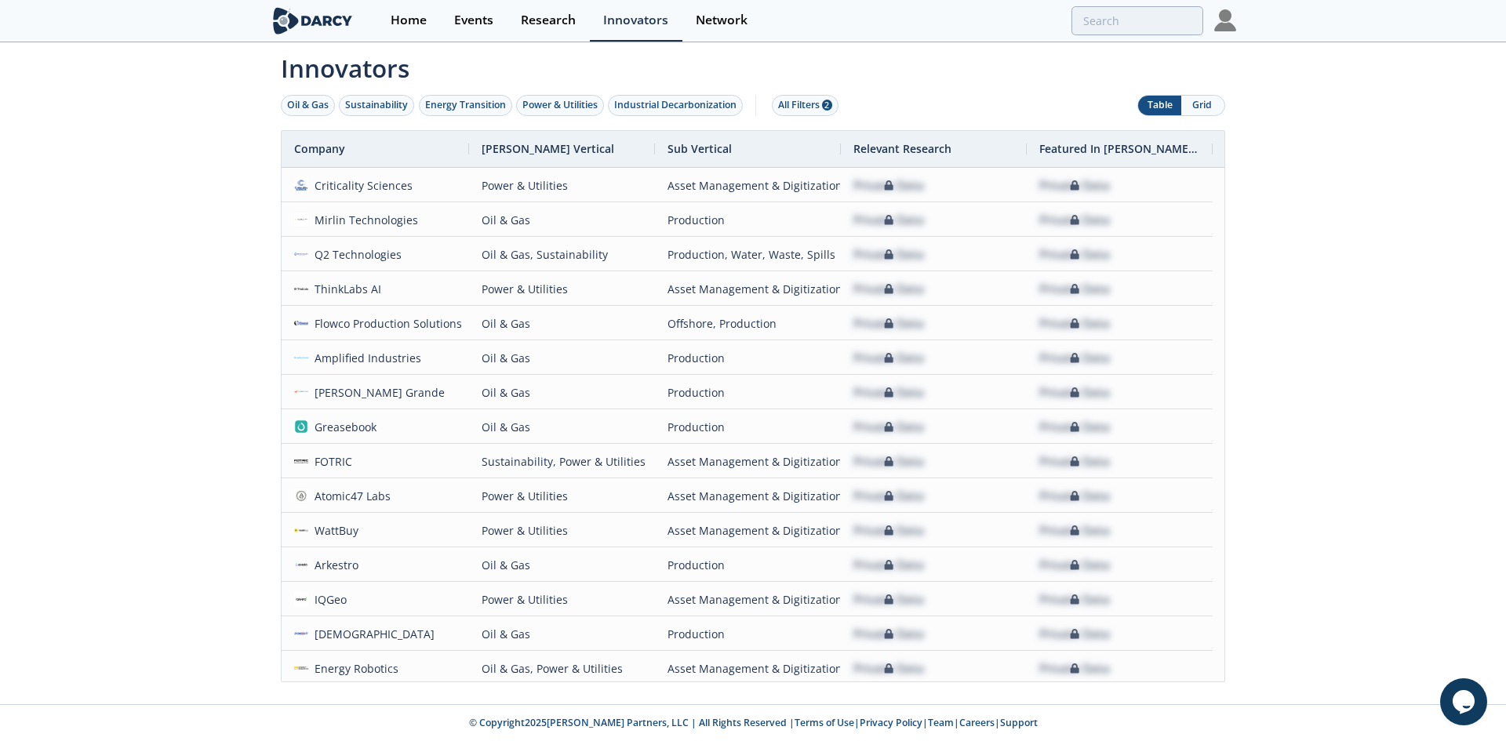
click at [1215, 22] on img at bounding box center [1226, 20] width 22 height 22
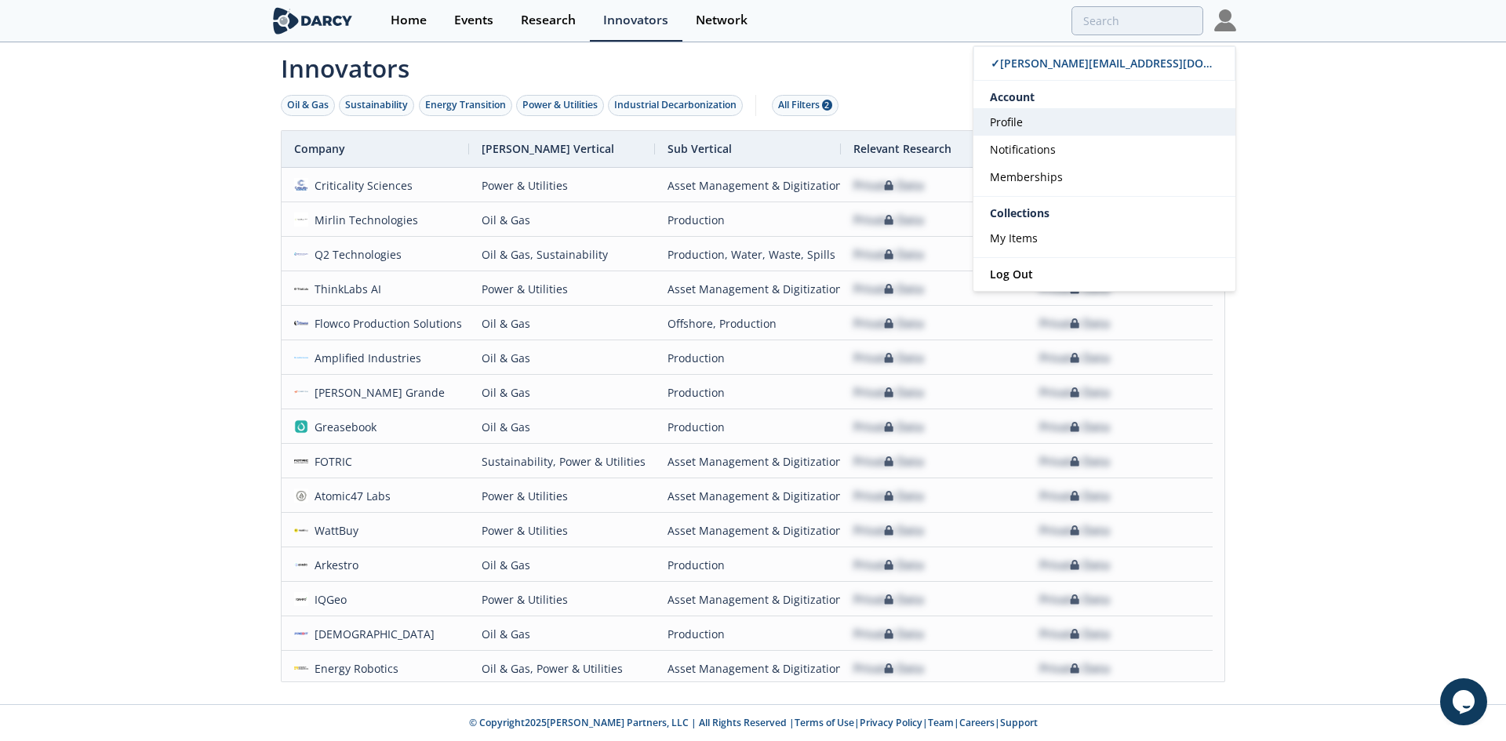
click at [1016, 120] on span "Profile" at bounding box center [1006, 122] width 33 height 15
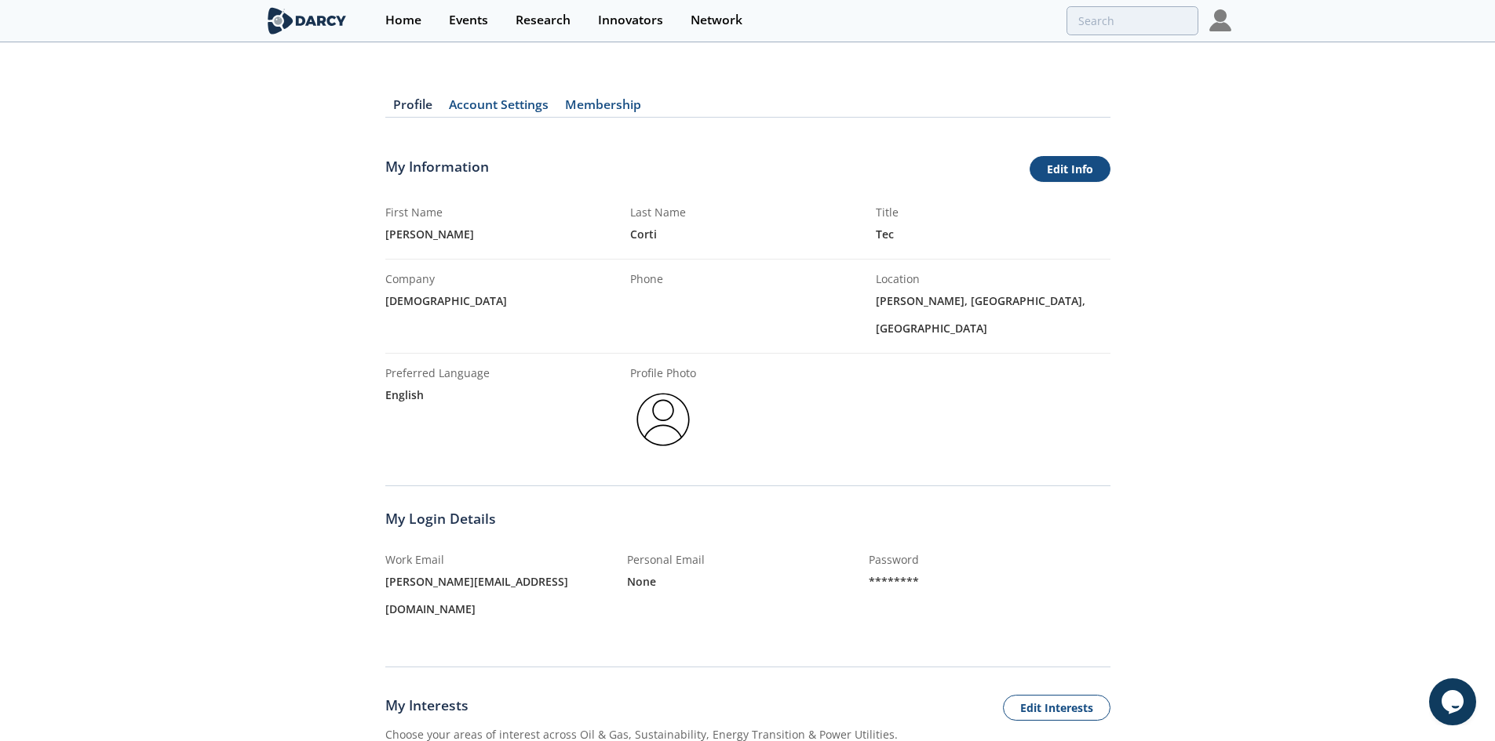
click at [1079, 164] on link "Edit Info" at bounding box center [1069, 169] width 81 height 27
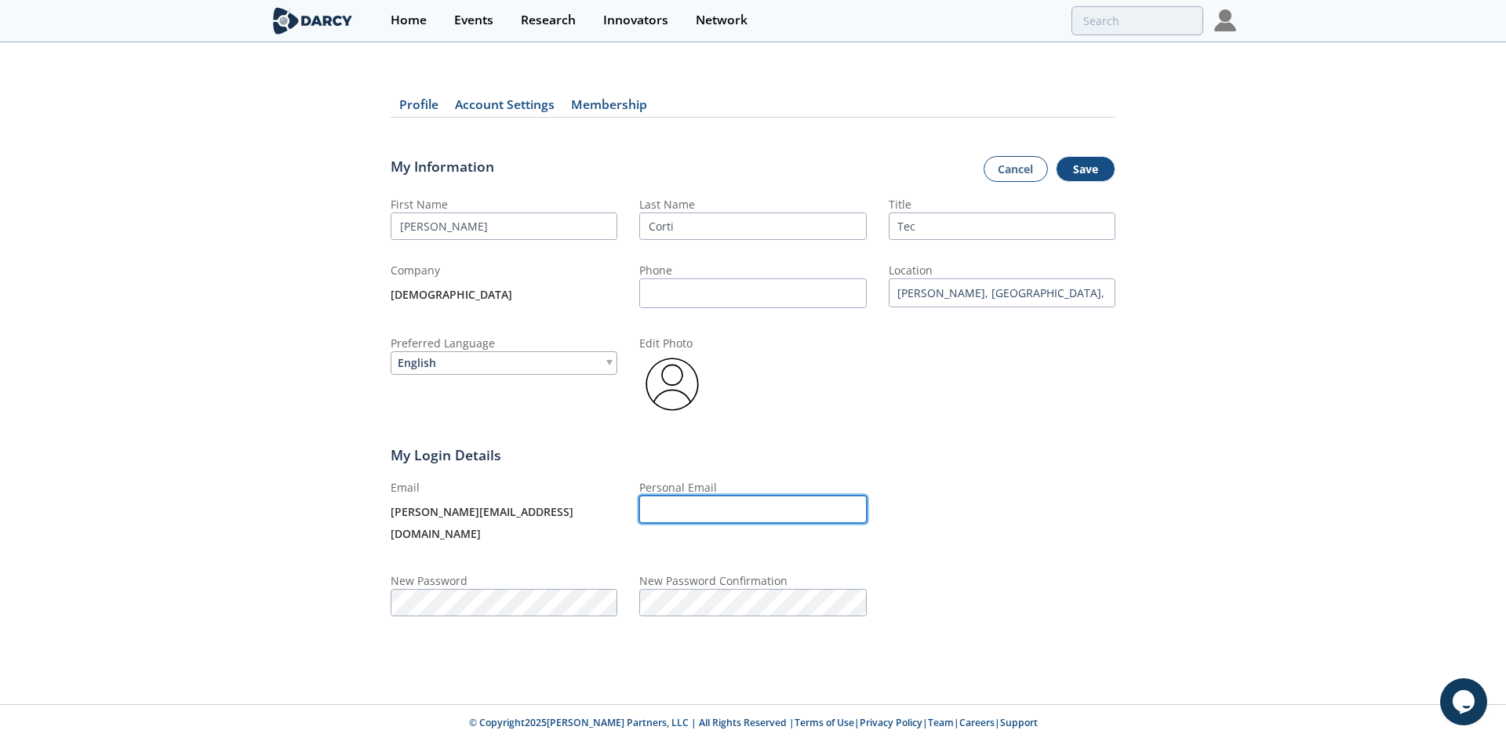
type input "[PERSON_NAME][EMAIL_ADDRESS][DOMAIN_NAME]"
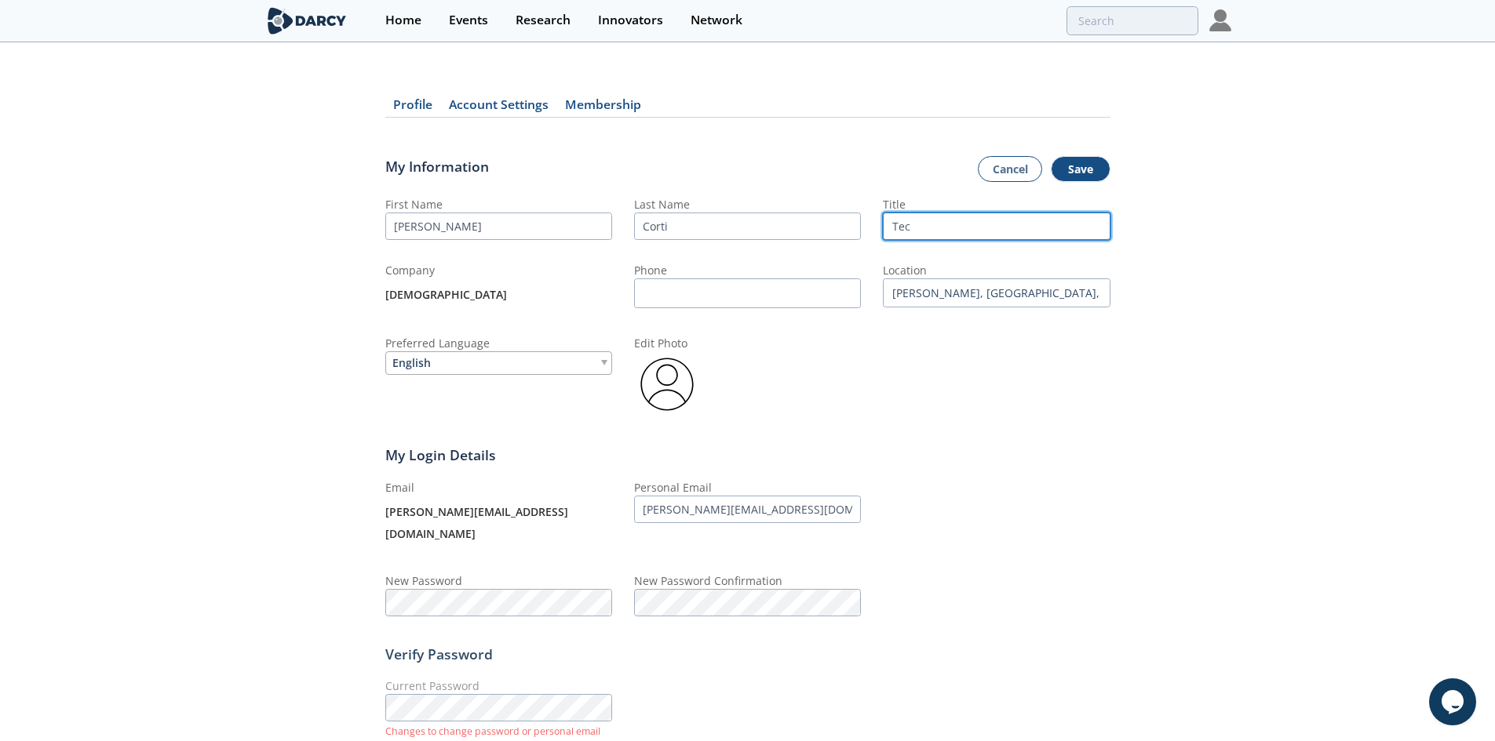
drag, startPoint x: 918, startPoint y: 228, endPoint x: 745, endPoint y: 224, distance: 173.5
click at [745, 219] on div "First Name [PERSON_NAME] Last Name Corti Title Tec Company [DEMOGRAPHIC_DATA] P…" at bounding box center [747, 306] width 725 height 221
paste input "MAINTENANCE PLANNING SPECIALIST"
type input "MAINTENANCE PLANNING SPECIALIST"
click at [733, 295] on input "Phone" at bounding box center [747, 294] width 227 height 31
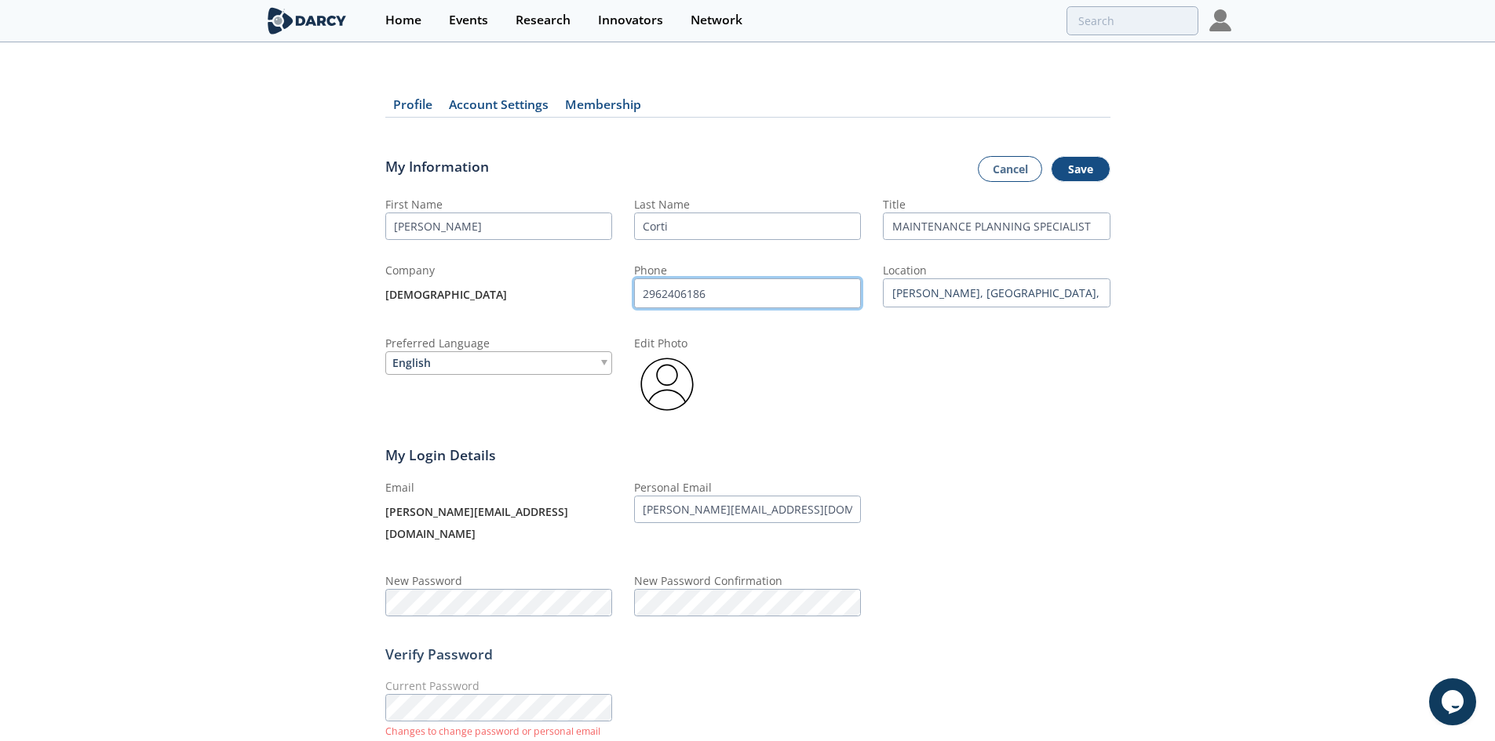
type input "2962406186"
click at [1071, 416] on div "First Name [PERSON_NAME] Last Name Corti Title MAINTENANCE PLANNING SPECIALIST …" at bounding box center [747, 306] width 725 height 221
click at [901, 271] on label "Location" at bounding box center [905, 270] width 44 height 15
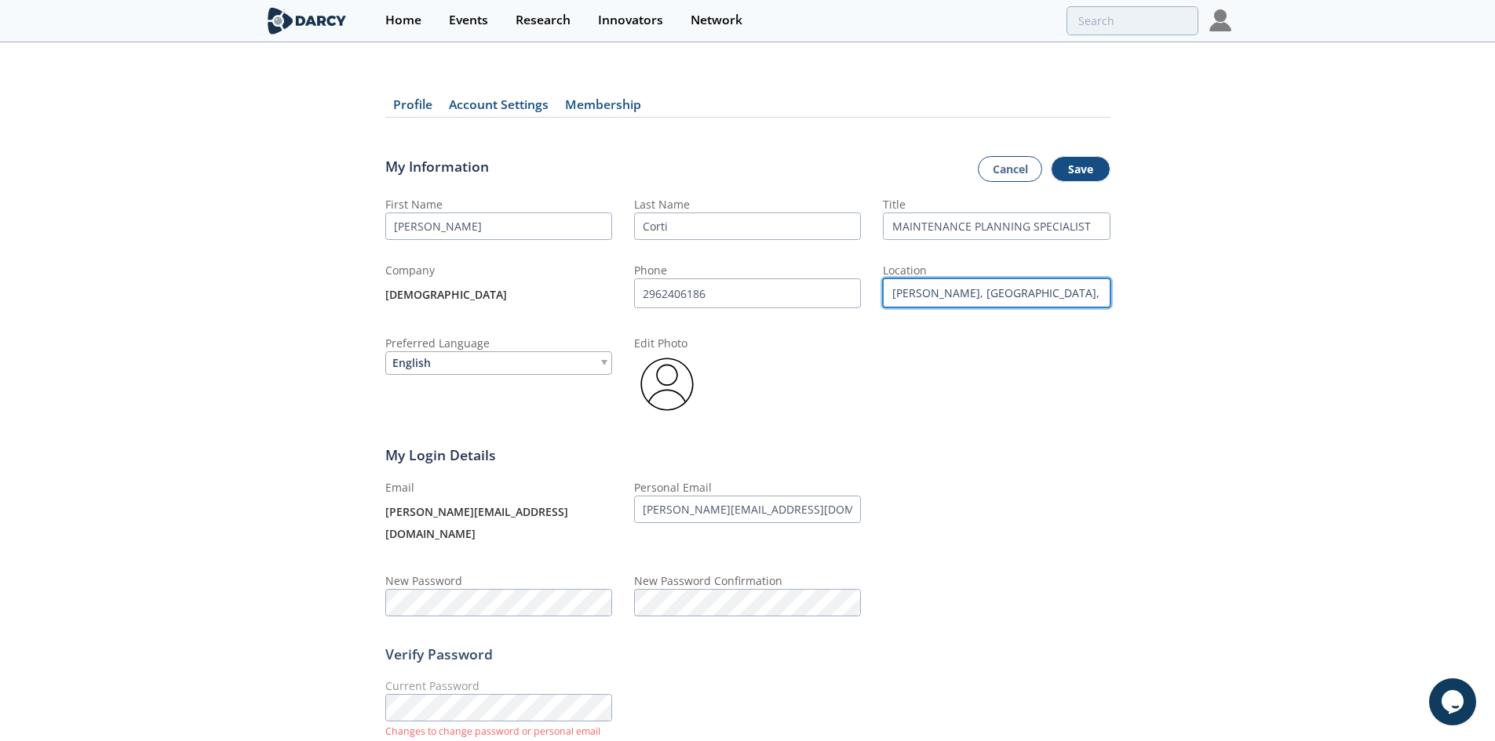
click at [907, 286] on input "[PERSON_NAME], [GEOGRAPHIC_DATA], [GEOGRAPHIC_DATA]" at bounding box center [996, 293] width 227 height 29
drag, startPoint x: 891, startPoint y: 288, endPoint x: 1292, endPoint y: 302, distance: 400.4
click at [1292, 302] on div "Profile Account Settings Membership My Information Cancel Save First Name [PERS…" at bounding box center [747, 430] width 1495 height 729
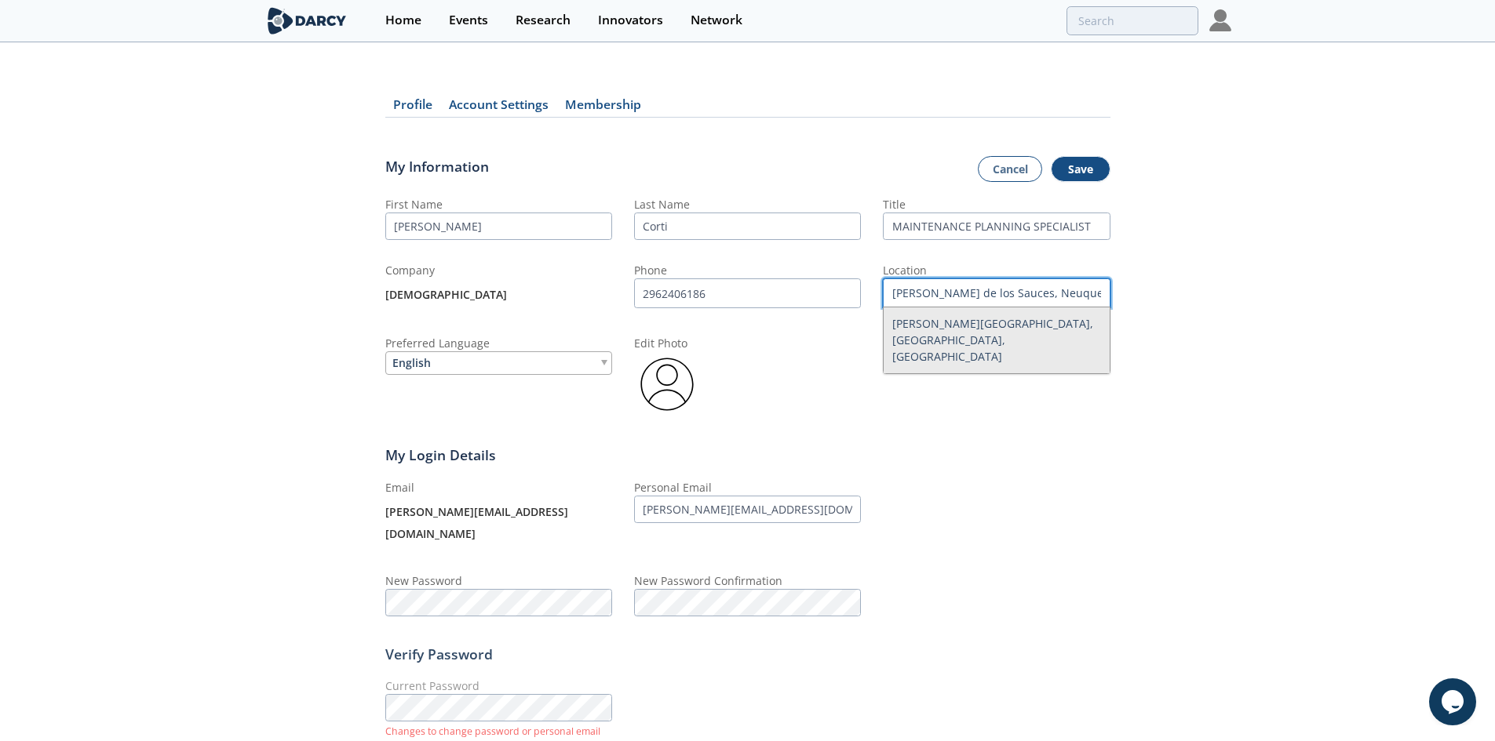
type input "[PERSON_NAME][GEOGRAPHIC_DATA], [GEOGRAPHIC_DATA], [GEOGRAPHIC_DATA]"
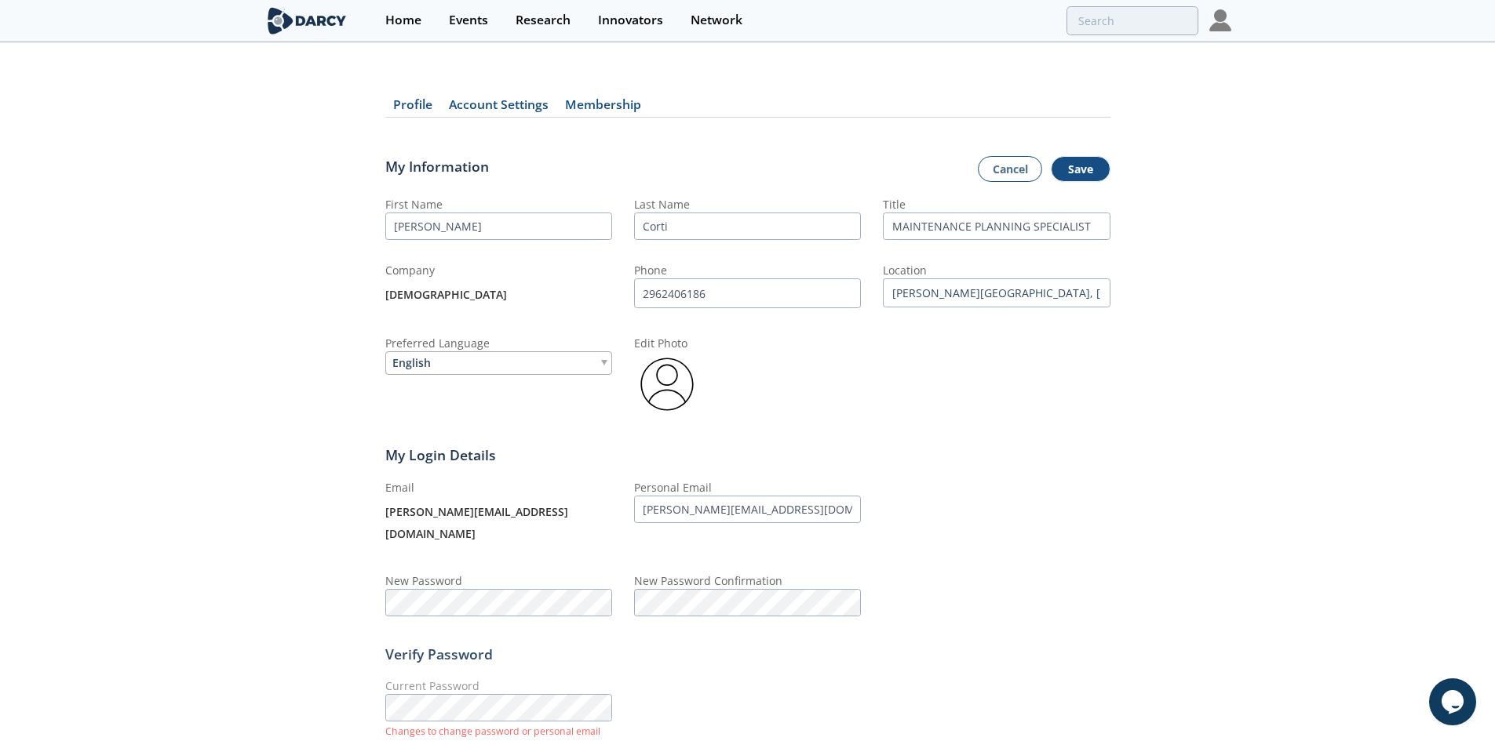
click at [473, 349] on label "Preferred Language" at bounding box center [437, 343] width 104 height 15
click at [475, 356] on div "English" at bounding box center [498, 364] width 227 height 24
click at [1061, 172] on button "Save" at bounding box center [1081, 169] width 60 height 27
click at [1084, 178] on button "Save" at bounding box center [1081, 169] width 60 height 27
click at [1083, 172] on button "Save" at bounding box center [1081, 169] width 60 height 27
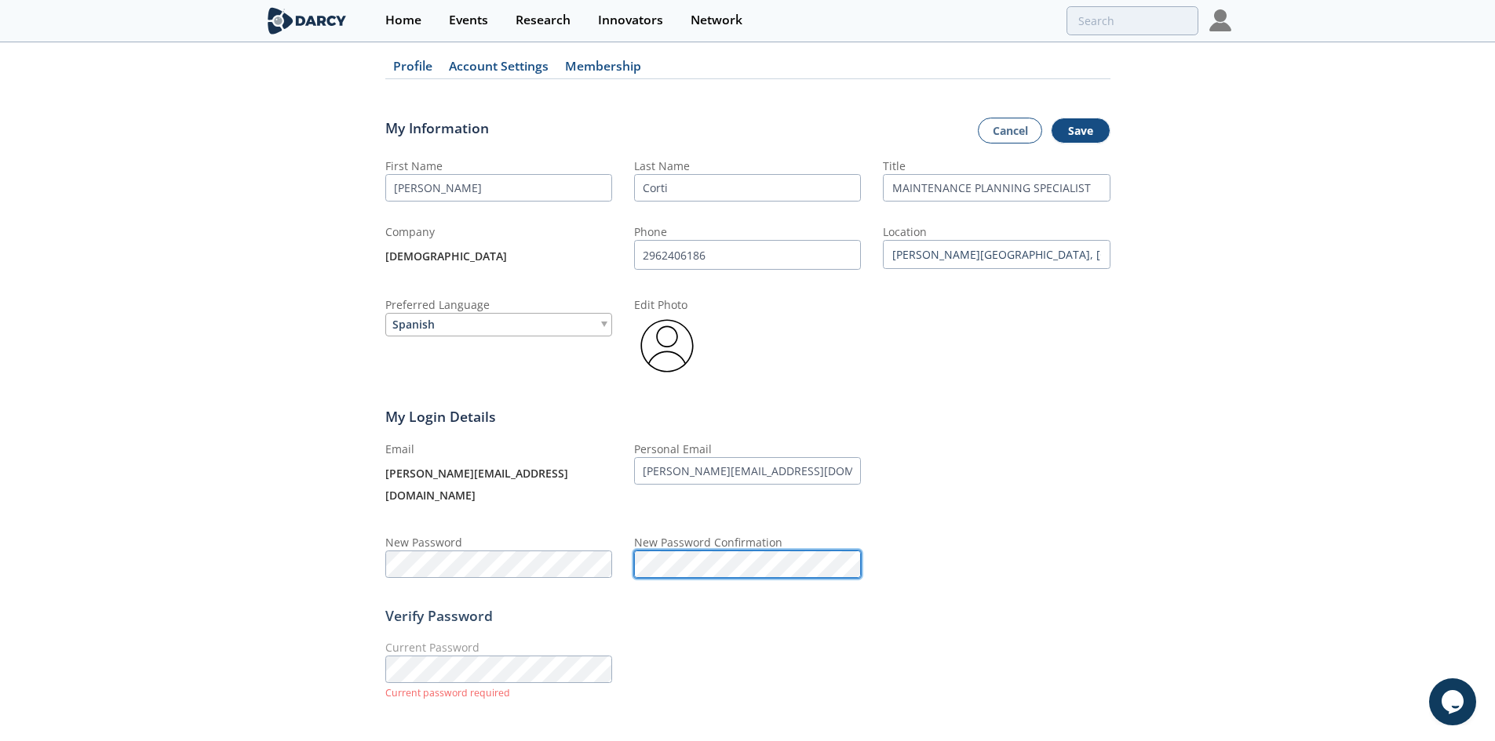
scroll to position [76, 0]
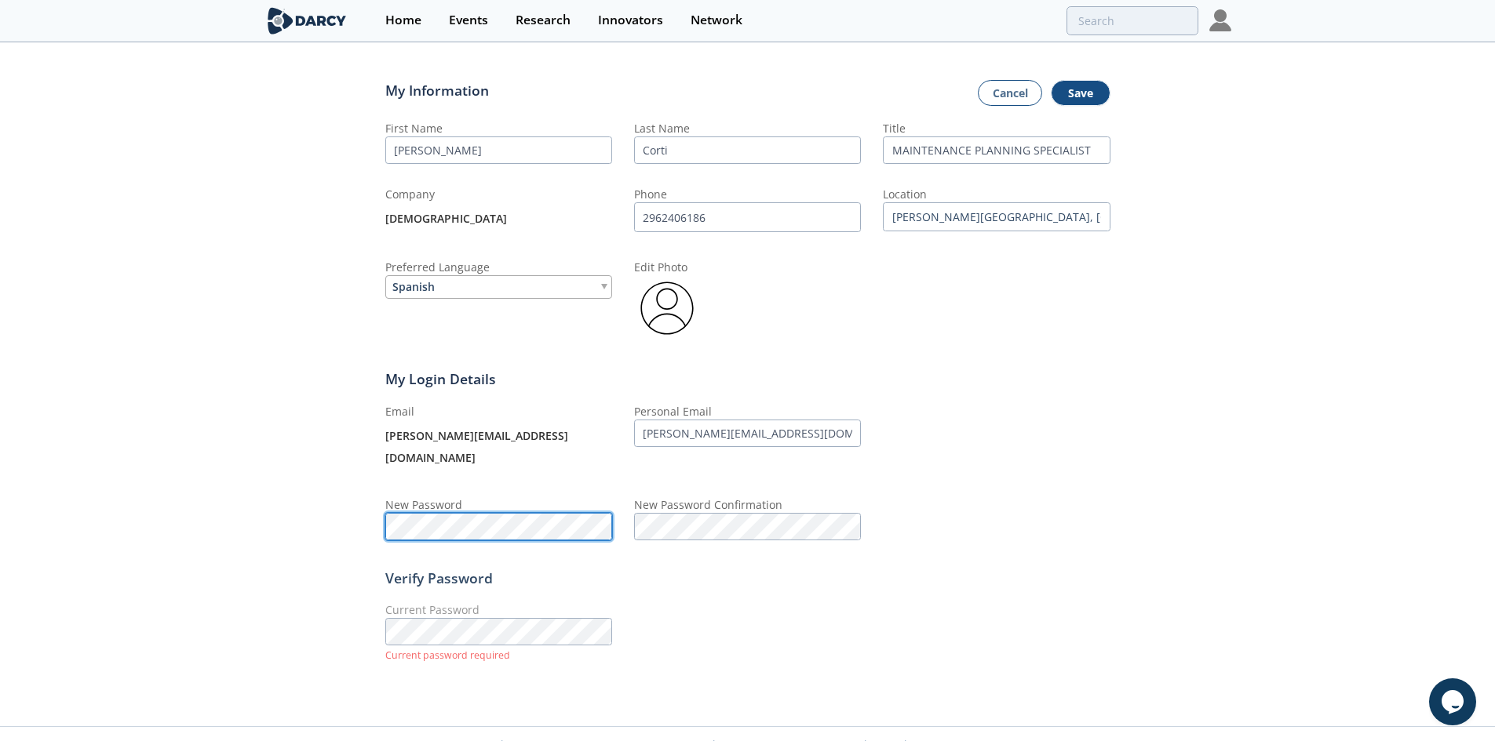
click at [219, 487] on div "Profile Account Settings Membership My Information Cancel Save First Name [PERS…" at bounding box center [747, 347] width 1495 height 715
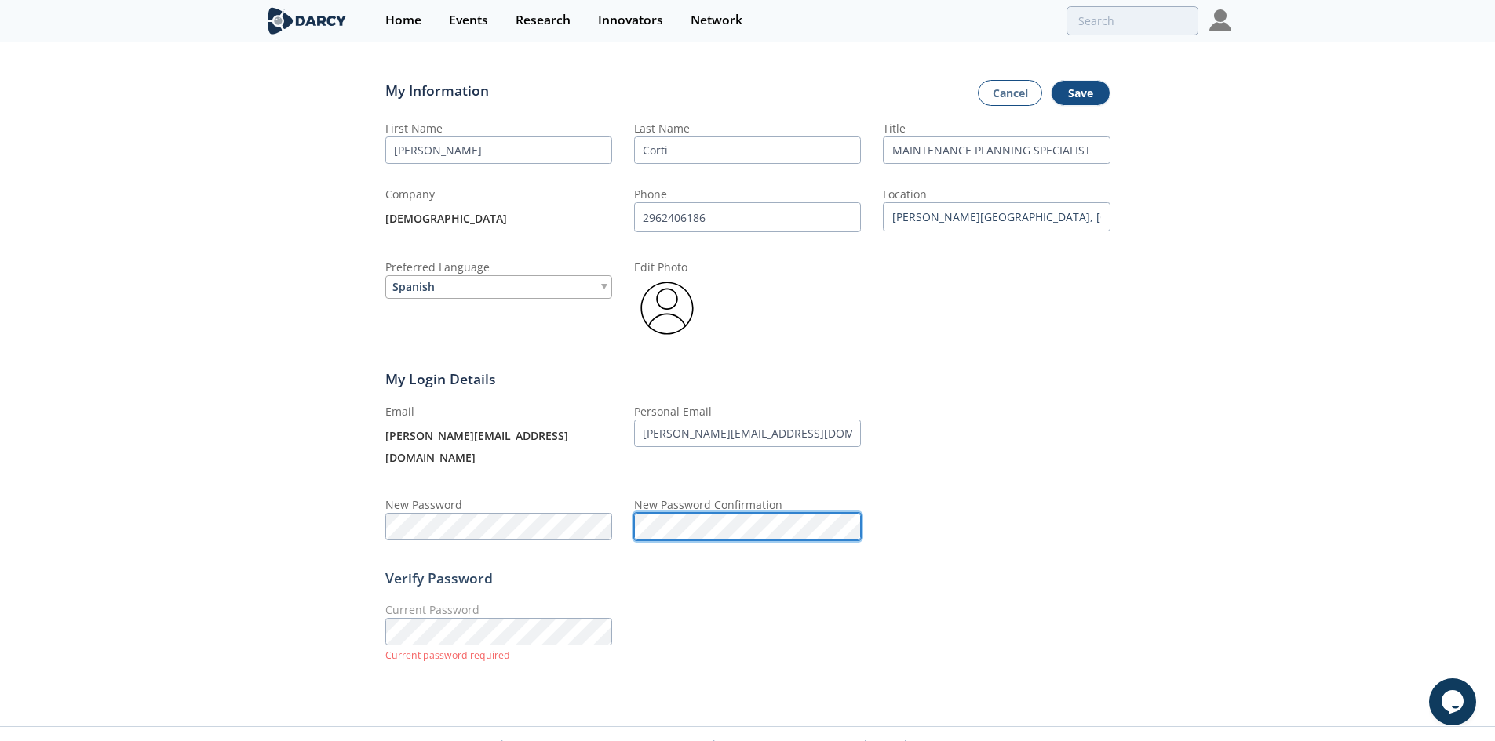
click at [496, 484] on div "Email [PERSON_NAME][EMAIL_ADDRESS][DOMAIN_NAME] Personal Email [PERSON_NAME][EM…" at bounding box center [747, 471] width 725 height 137
click at [443, 649] on p "Current password required" at bounding box center [498, 656] width 227 height 14
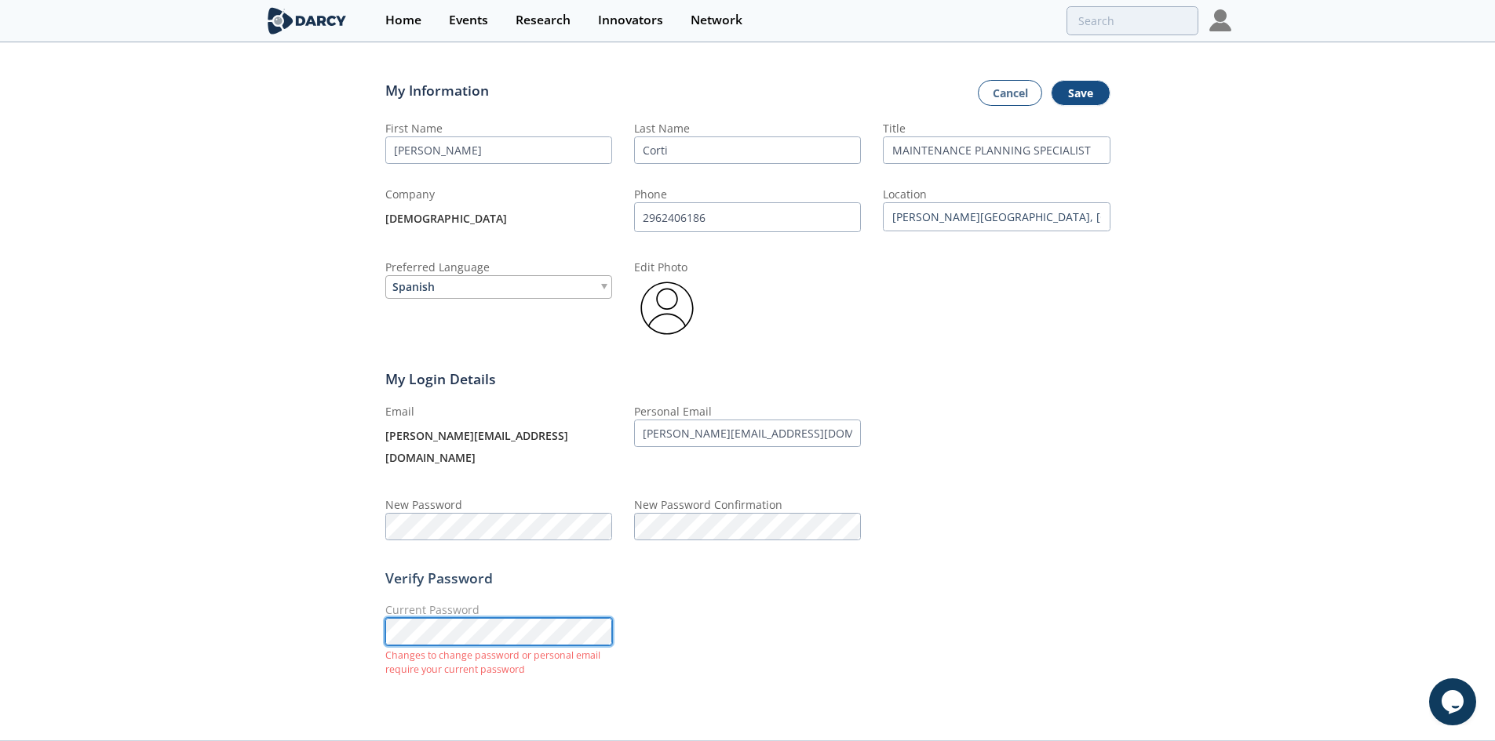
click at [155, 596] on div "Profile Account Settings Membership My Information Cancel Save First Name [PERS…" at bounding box center [747, 354] width 1495 height 729
click at [1110, 93] on div "Profile Account Settings Membership My Information Cancel Save First Name [PERS…" at bounding box center [747, 347] width 1495 height 715
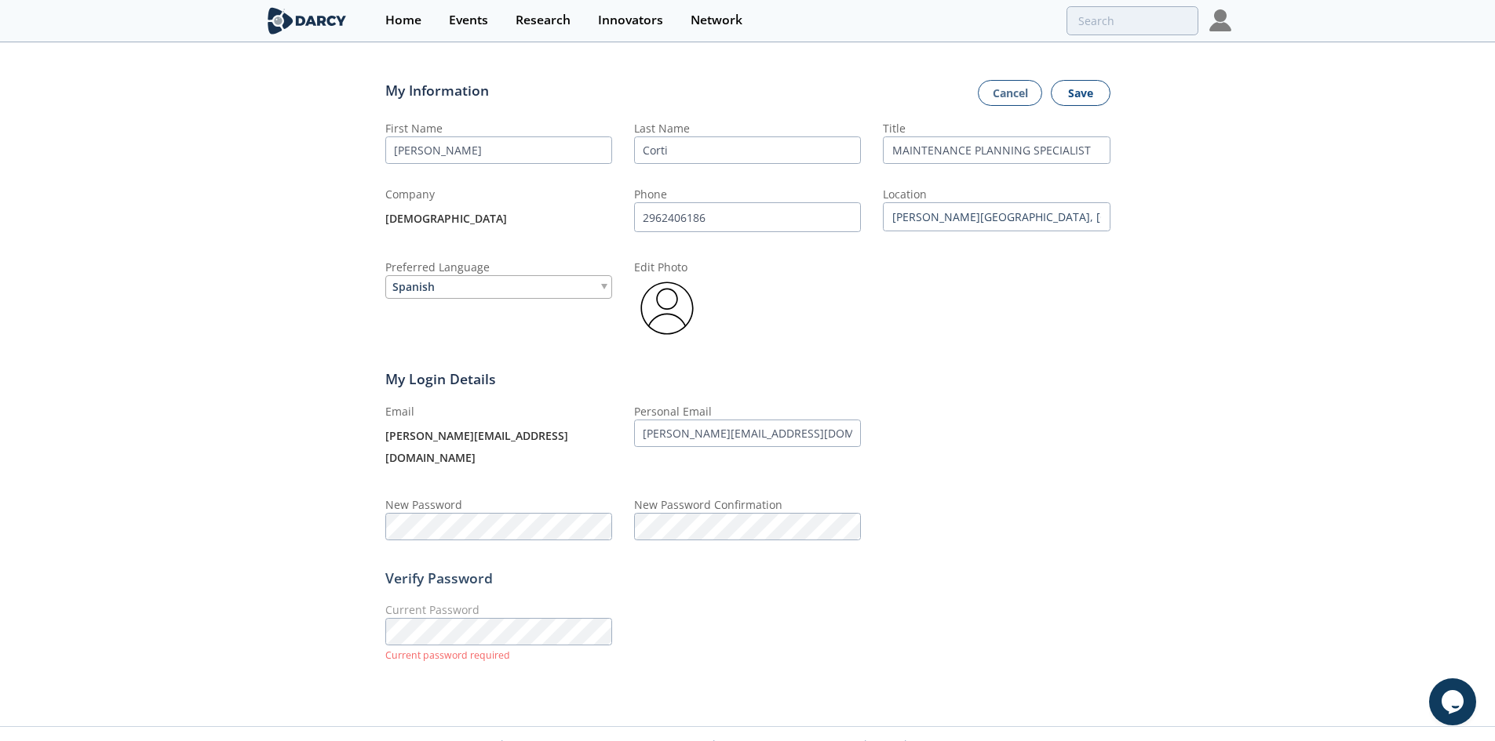
click at [1084, 93] on button "Save" at bounding box center [1081, 93] width 60 height 27
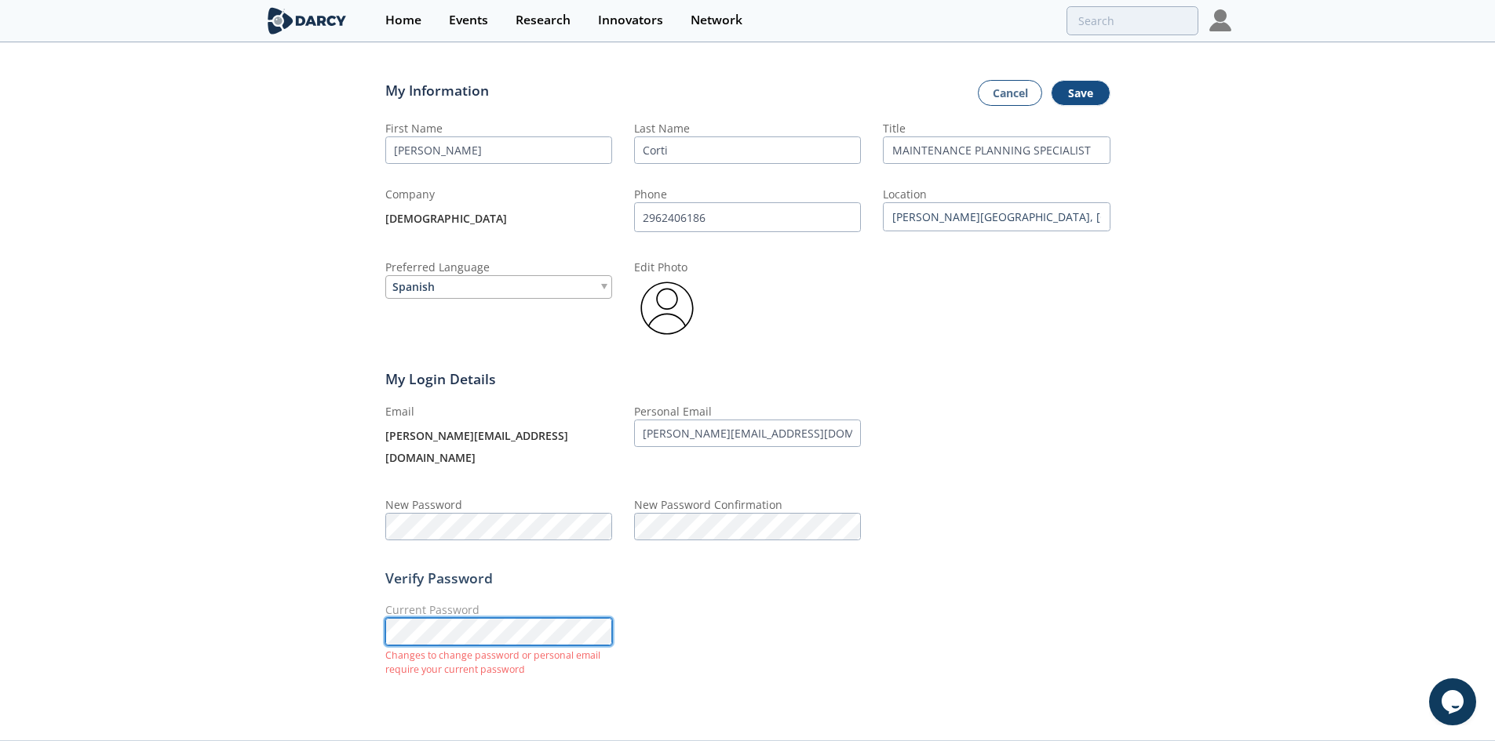
click at [99, 538] on div "Profile Account Settings Membership My Information Cancel Save First Name [PERS…" at bounding box center [747, 354] width 1495 height 729
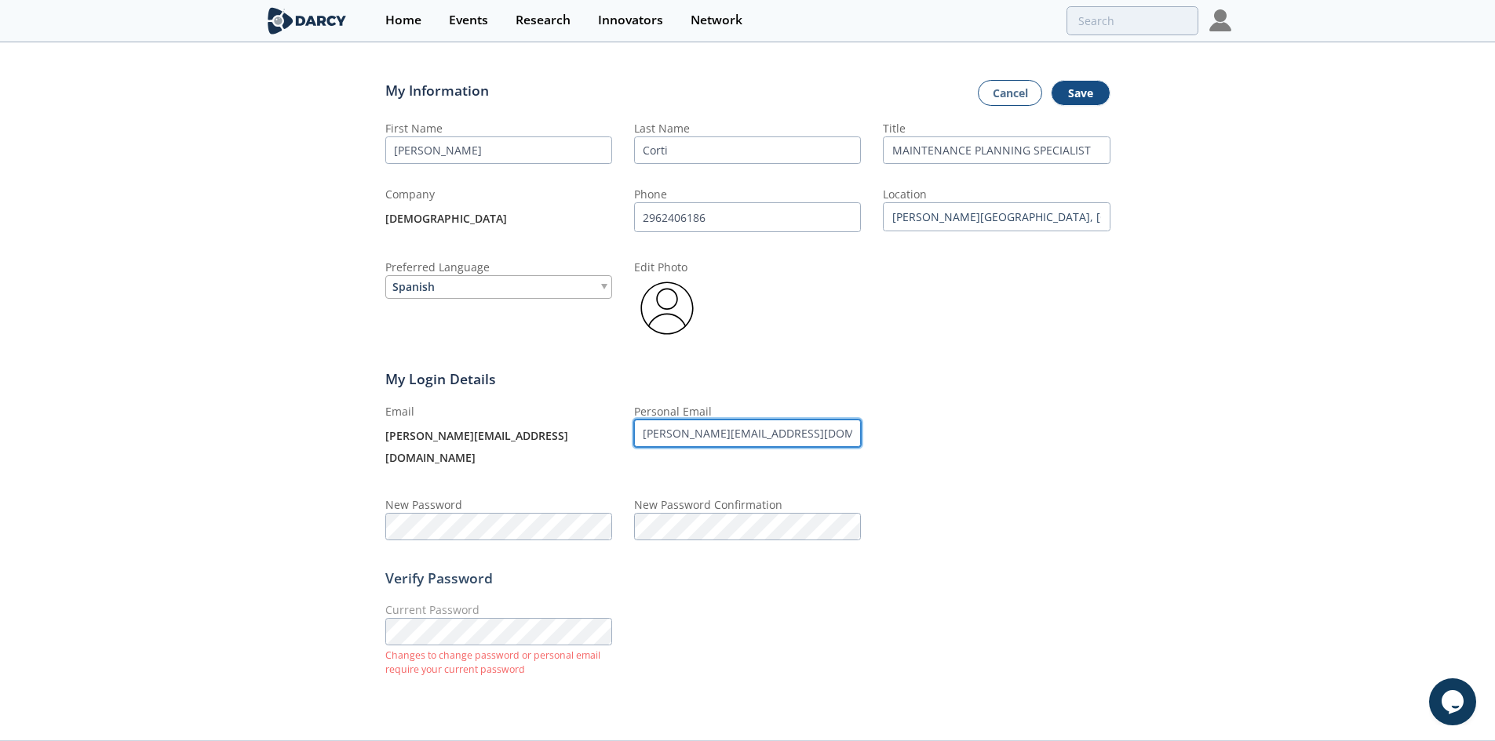
drag, startPoint x: 780, startPoint y: 432, endPoint x: 513, endPoint y: 418, distance: 267.1
click at [513, 418] on div "Email [PERSON_NAME][EMAIL_ADDRESS][DOMAIN_NAME] Personal Email [PERSON_NAME][EM…" at bounding box center [747, 471] width 725 height 137
click at [698, 626] on div "Current Password Changes to change password or personal email require your curr…" at bounding box center [747, 641] width 725 height 78
click at [1088, 79] on form "My Information Cancel Save First Name [PERSON_NAME] Last Name Corti Title MAINT…" at bounding box center [747, 380] width 725 height 655
click at [1087, 90] on button "Save" at bounding box center [1081, 93] width 60 height 27
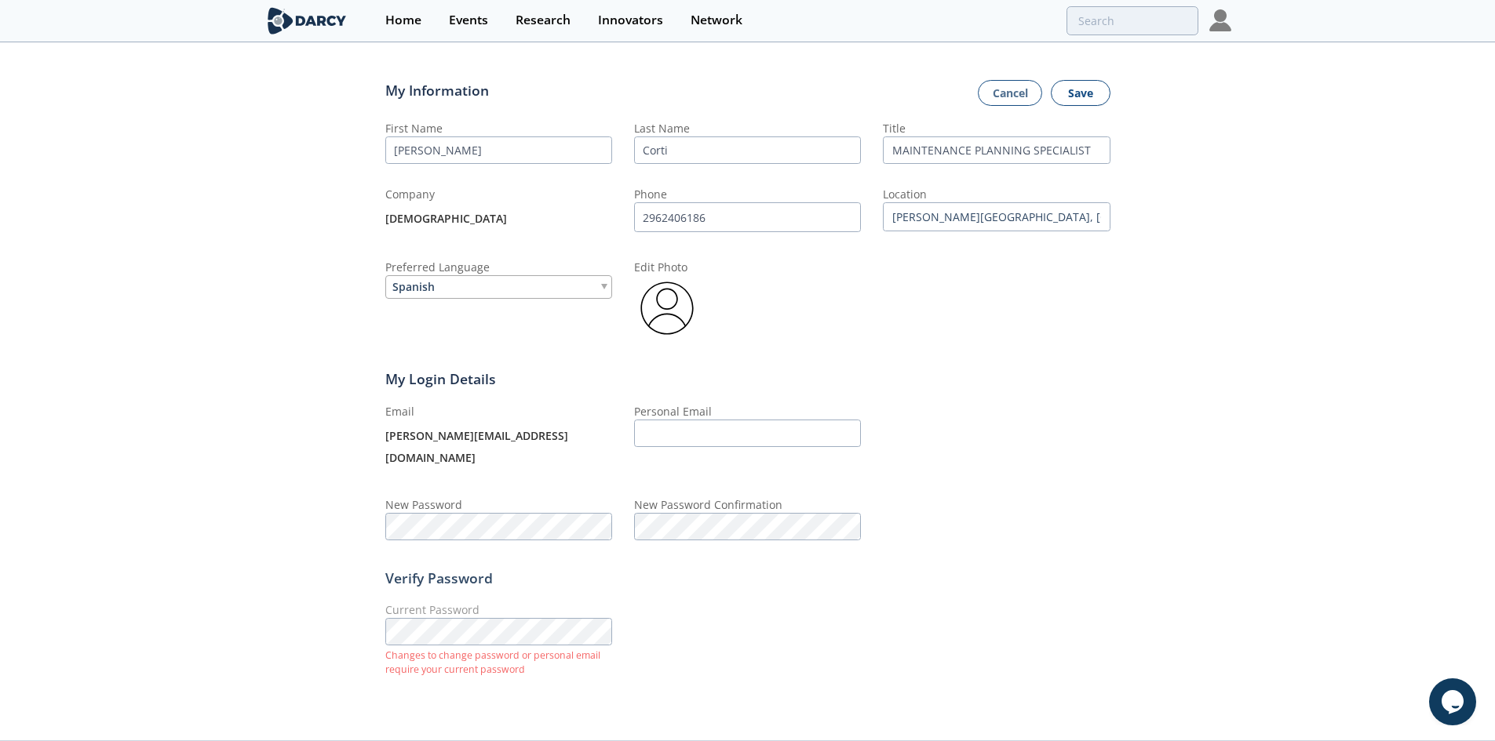
click at [1087, 90] on button "Save" at bounding box center [1081, 93] width 60 height 27
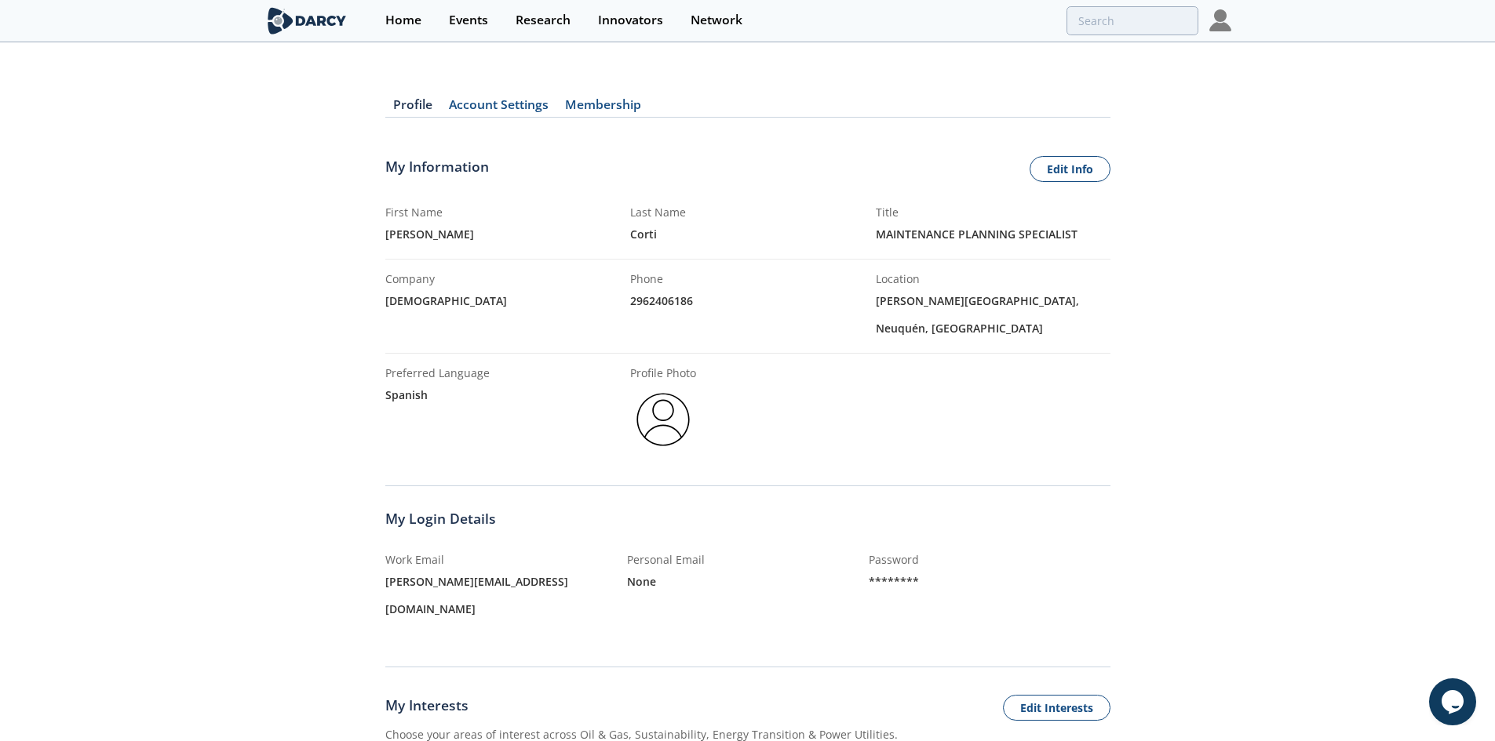
click at [566, 104] on link "Membership" at bounding box center [603, 108] width 93 height 19
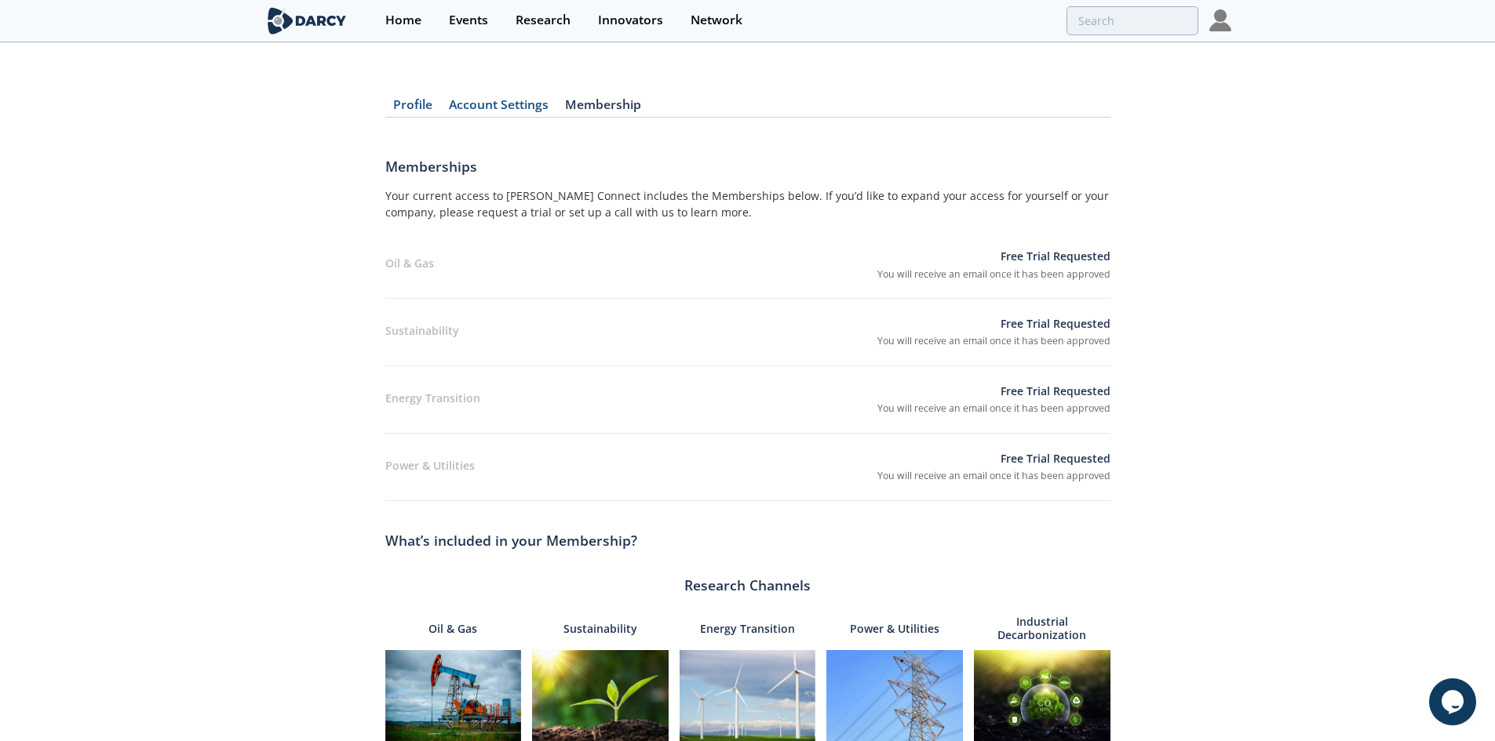
click at [490, 107] on link "Account Settings" at bounding box center [499, 108] width 116 height 19
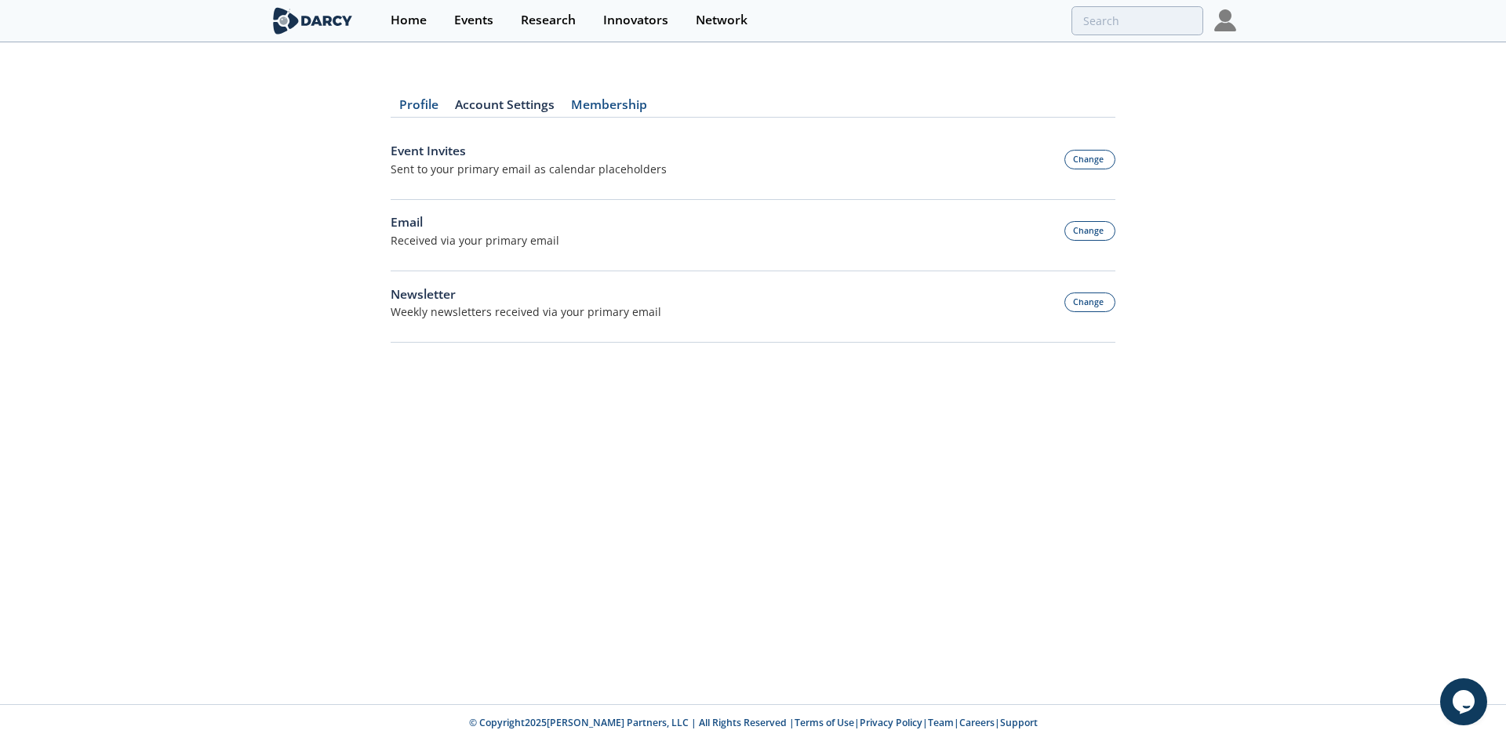
click at [422, 105] on link "Profile" at bounding box center [419, 108] width 56 height 19
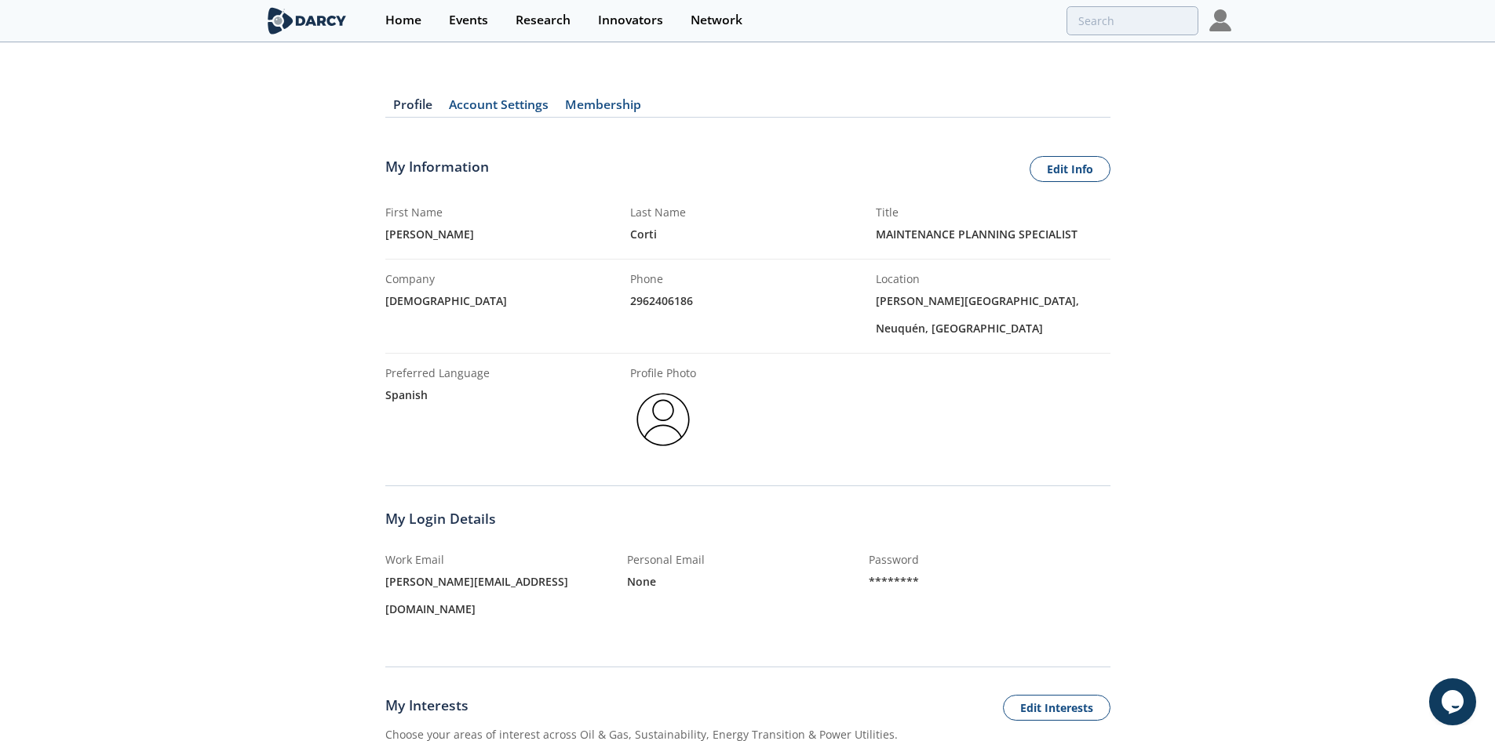
click at [389, 293] on div "[DEMOGRAPHIC_DATA]" at bounding box center [502, 300] width 235 height 27
click at [1071, 176] on link "Edit Info" at bounding box center [1069, 169] width 81 height 27
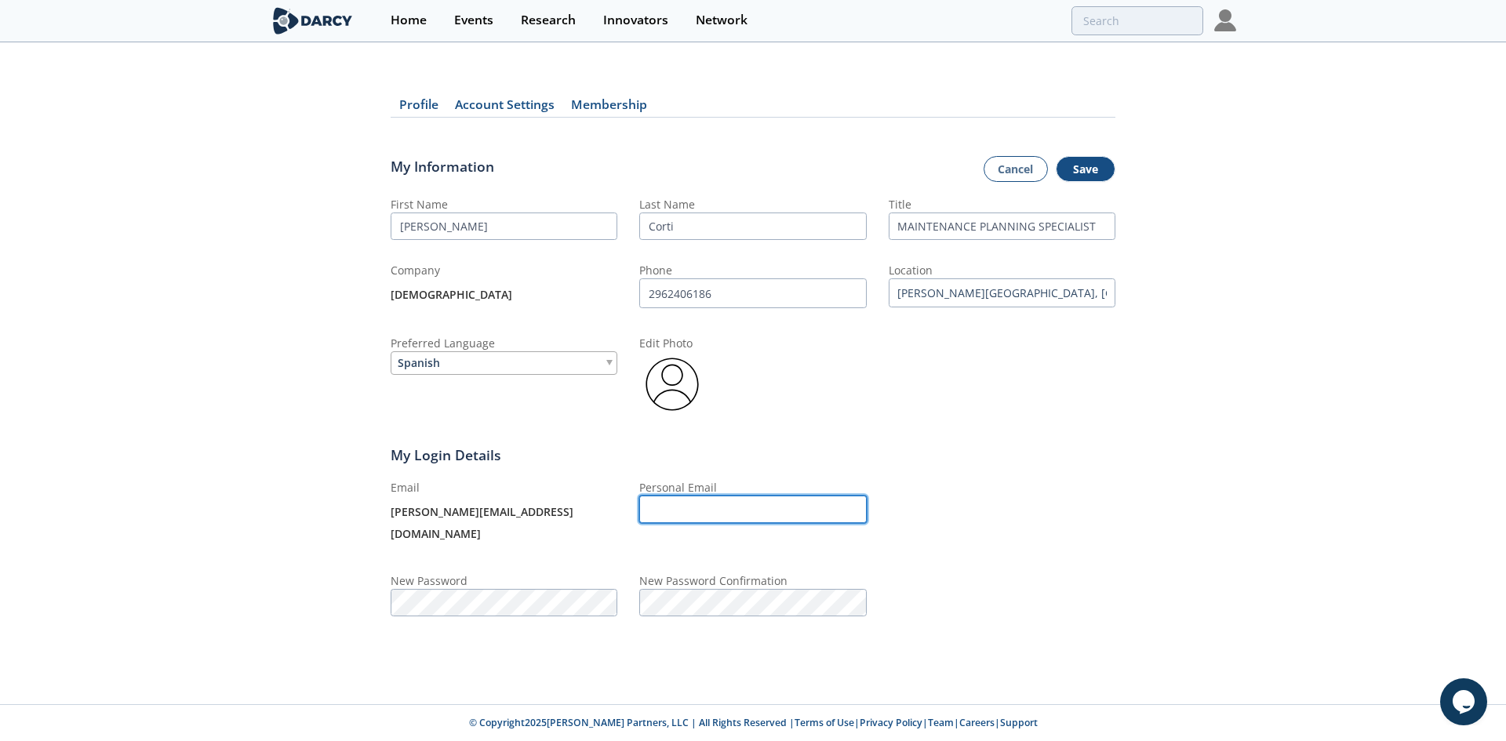
type input "[PERSON_NAME] de los Sauces, Neuquen"
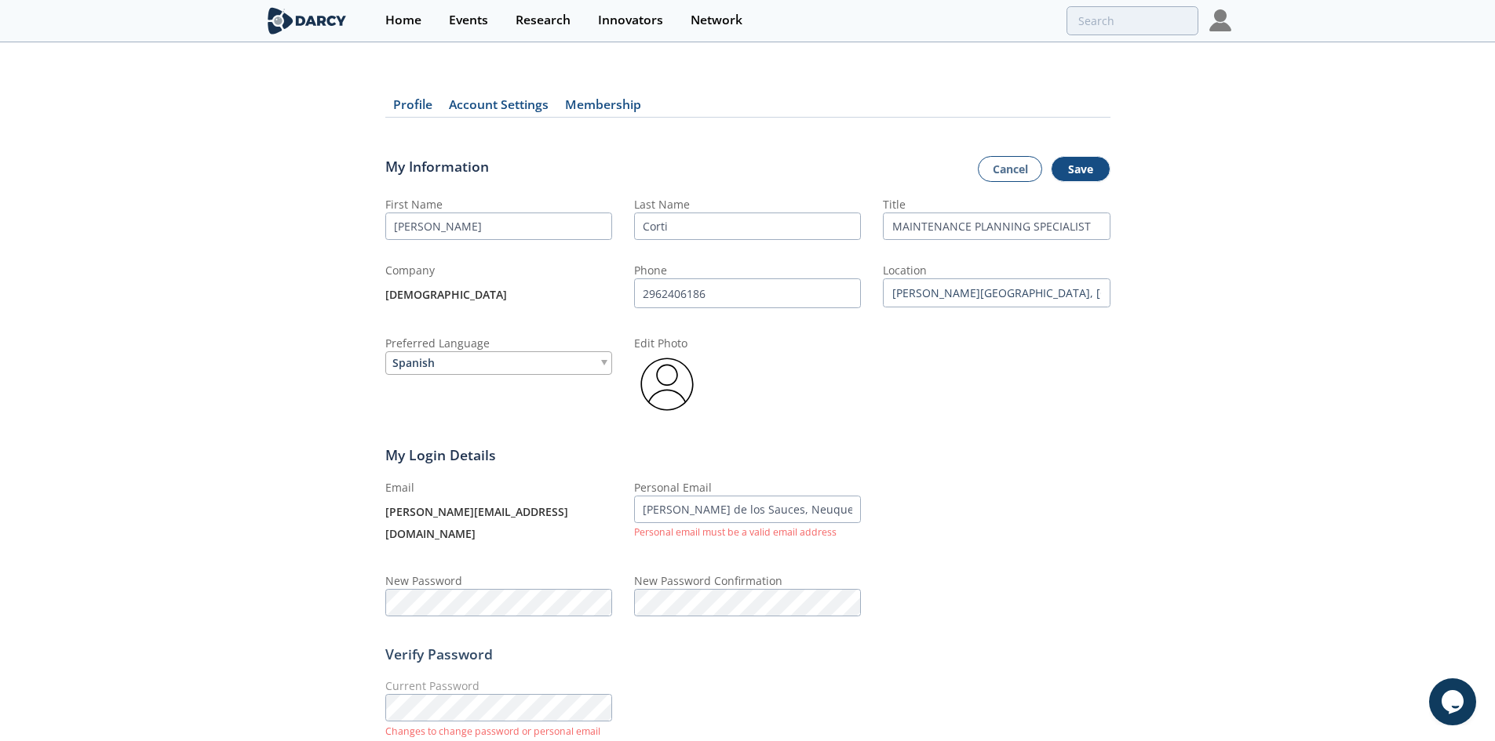
click at [441, 298] on div "[DEMOGRAPHIC_DATA]" at bounding box center [498, 295] width 227 height 33
click at [410, 295] on div "[DEMOGRAPHIC_DATA]" at bounding box center [498, 295] width 227 height 33
click at [992, 179] on link "Cancel" at bounding box center [1010, 169] width 64 height 27
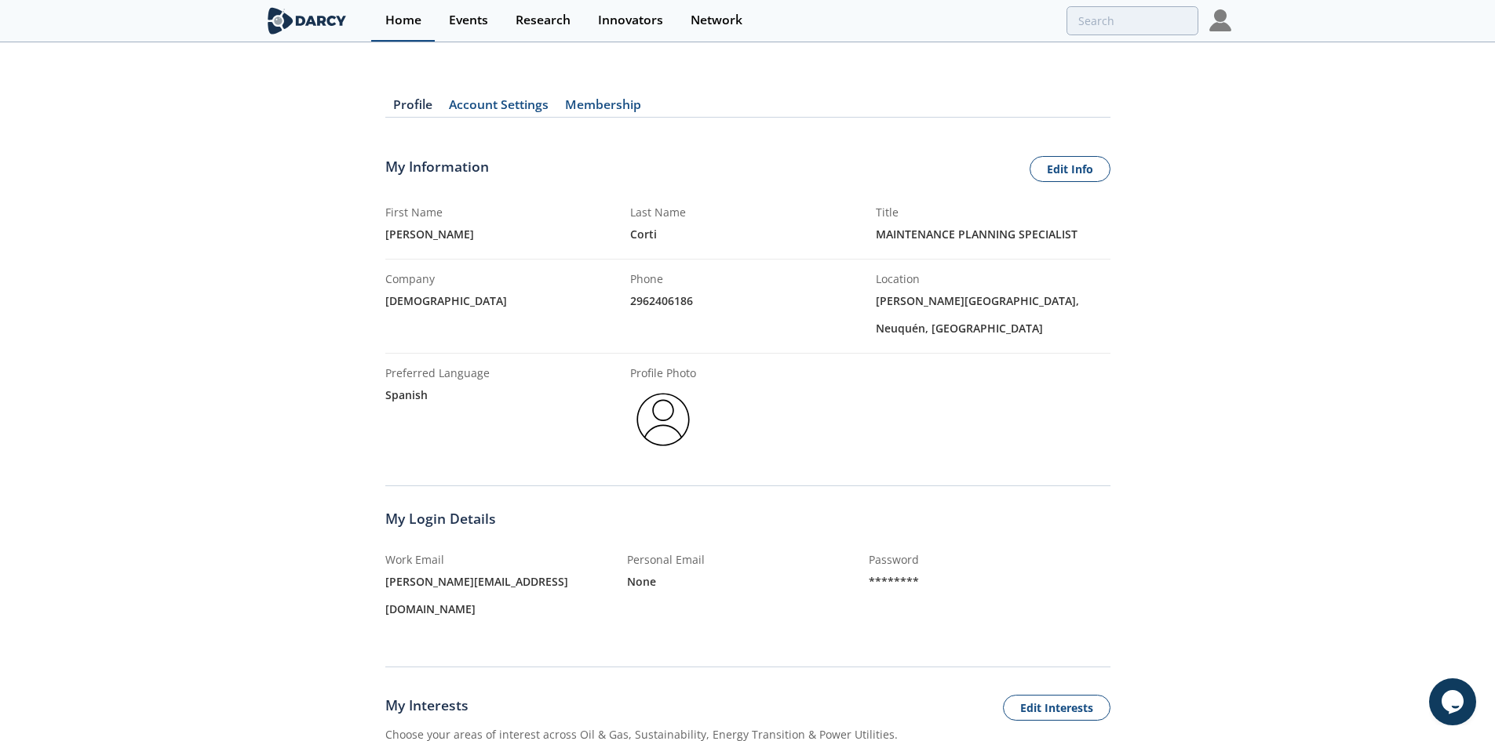
click at [403, 19] on div "Home" at bounding box center [403, 20] width 36 height 13
